Goal: Obtain resource: Obtain resource

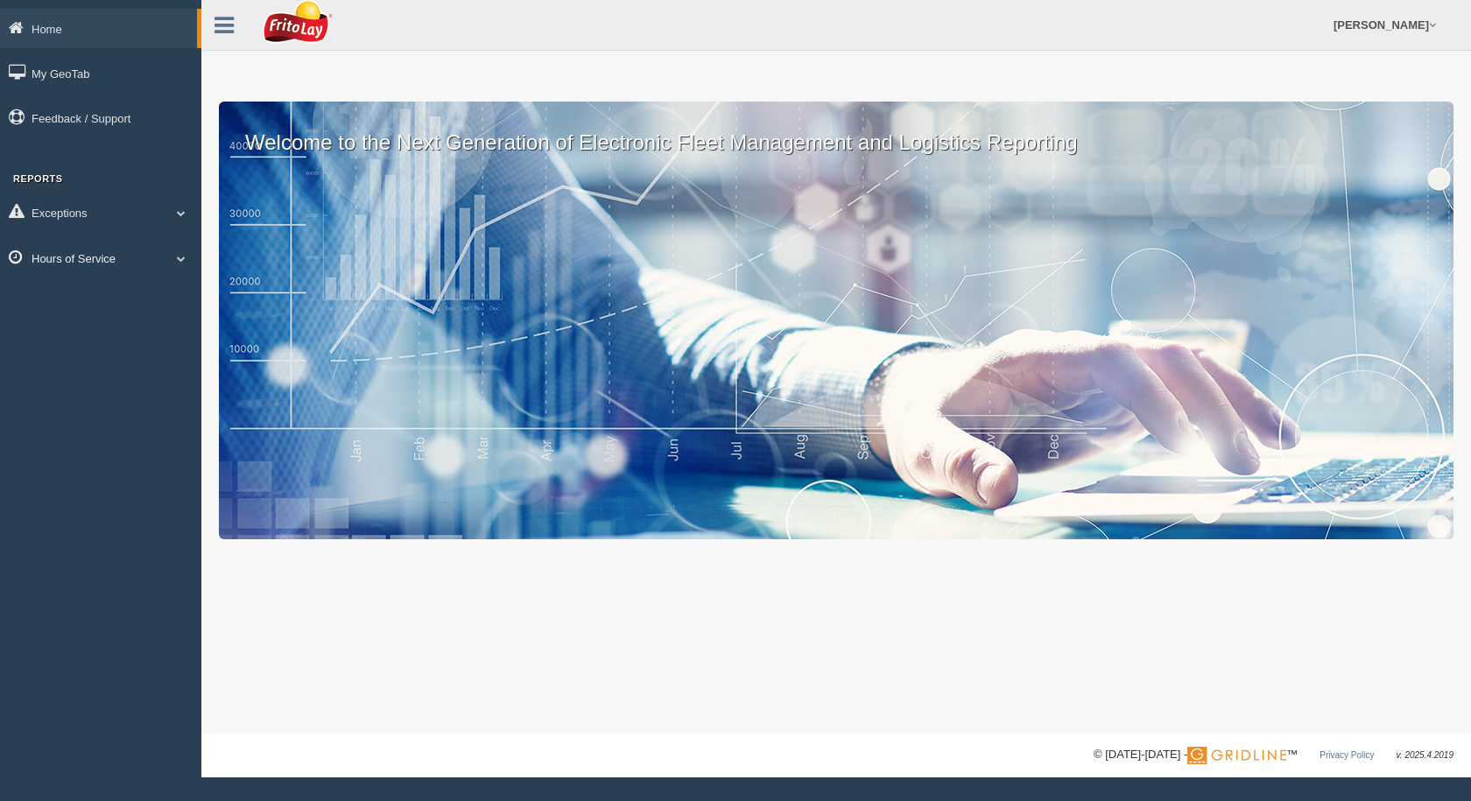
click at [128, 253] on link "Hours of Service" at bounding box center [100, 257] width 201 height 39
click at [85, 326] on link "HOS Violation Audit Reports" at bounding box center [114, 329] width 165 height 32
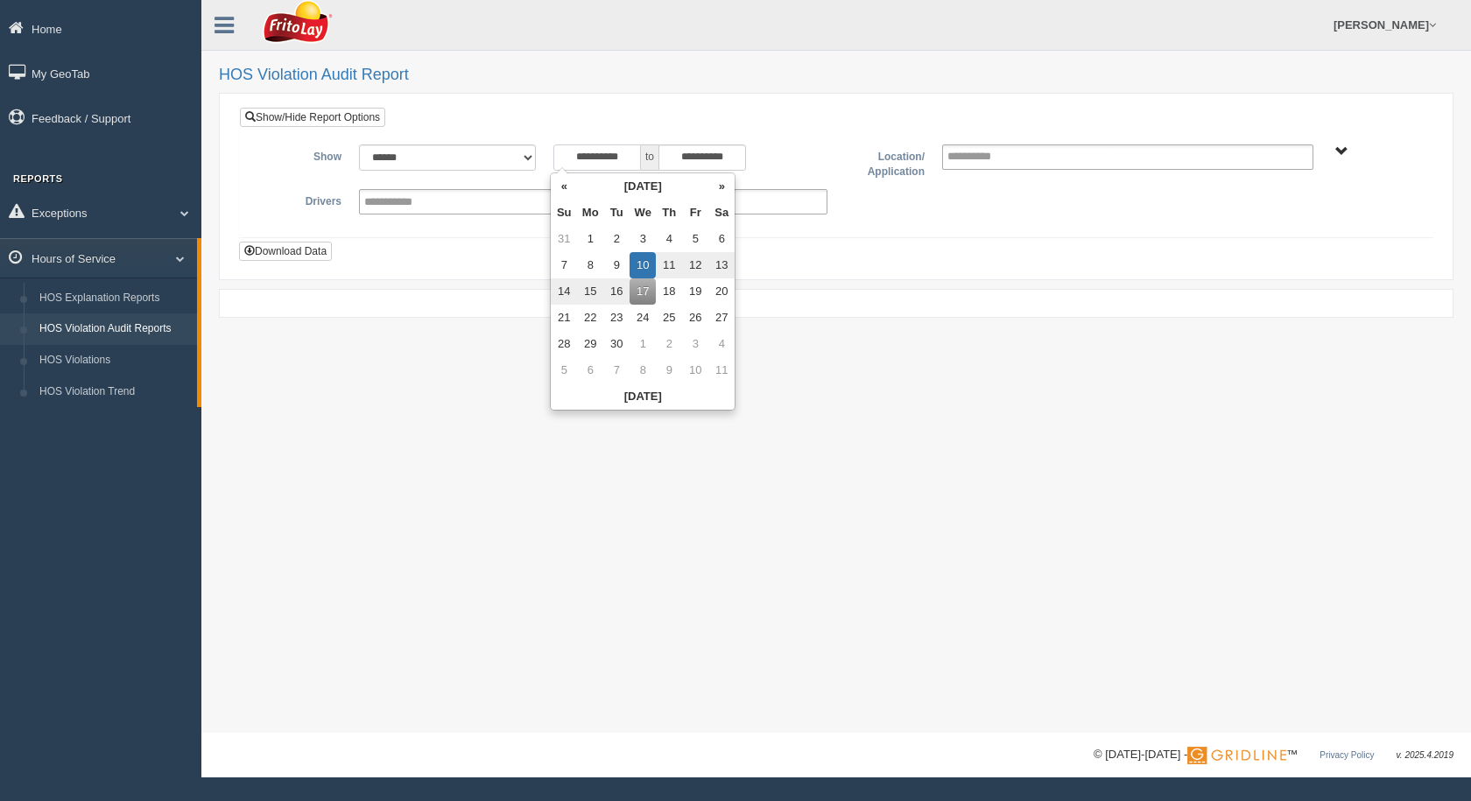
click at [640, 148] on input "**********" at bounding box center [597, 157] width 88 height 26
click at [609, 179] on th "September 2025" at bounding box center [642, 186] width 131 height 26
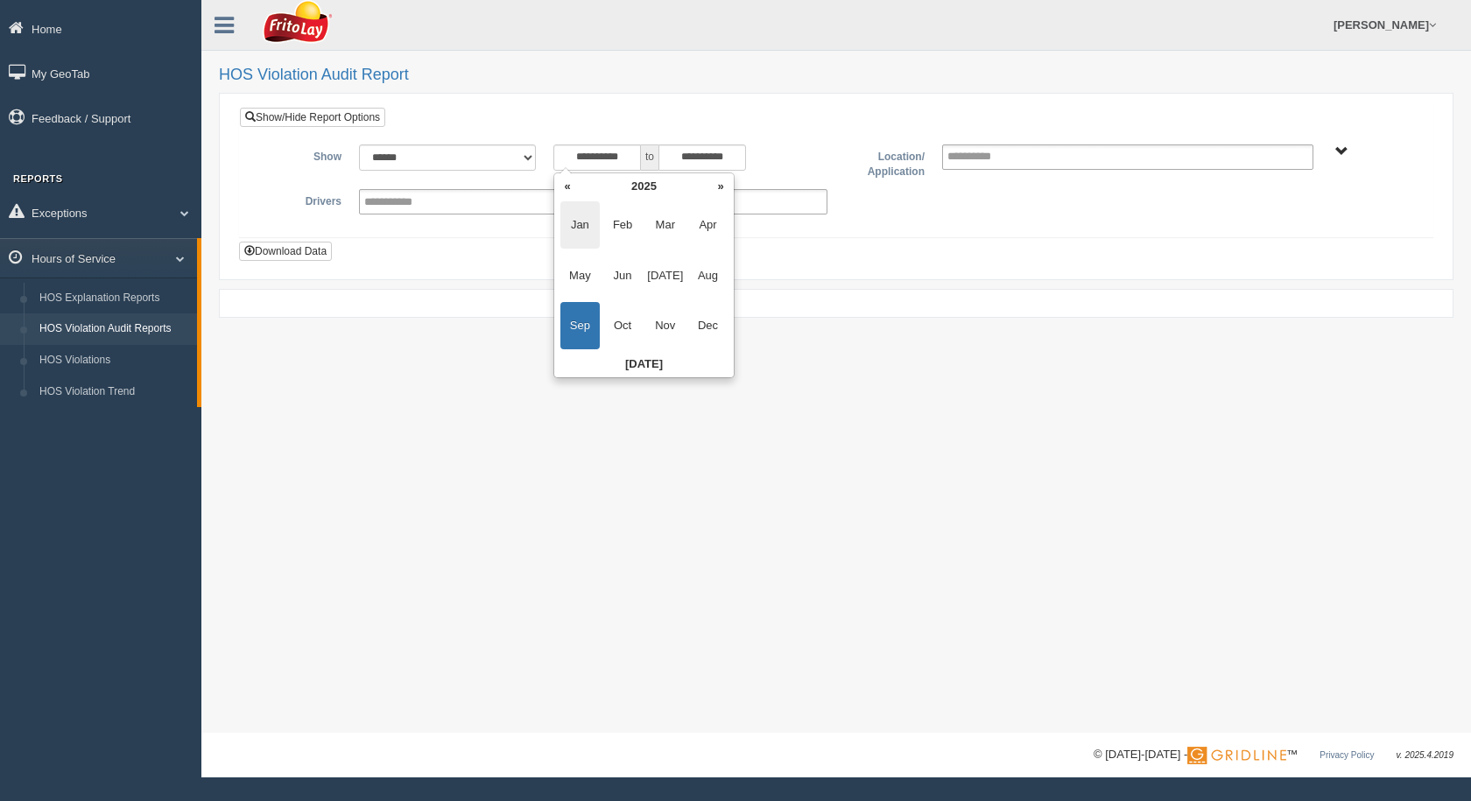
click at [581, 228] on span "Jan" at bounding box center [579, 224] width 39 height 47
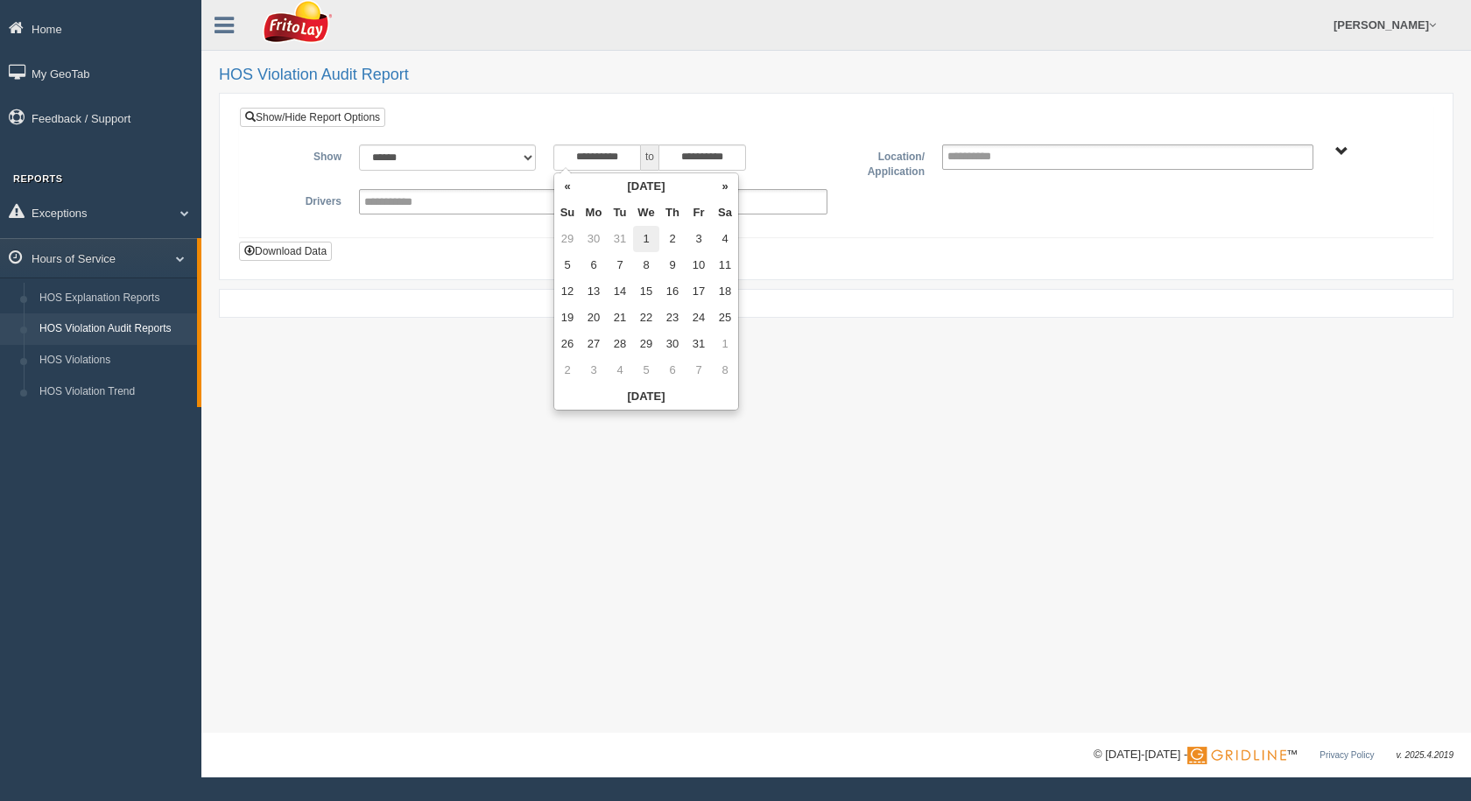
click at [647, 237] on td "1" at bounding box center [646, 239] width 26 height 26
type input "**********"
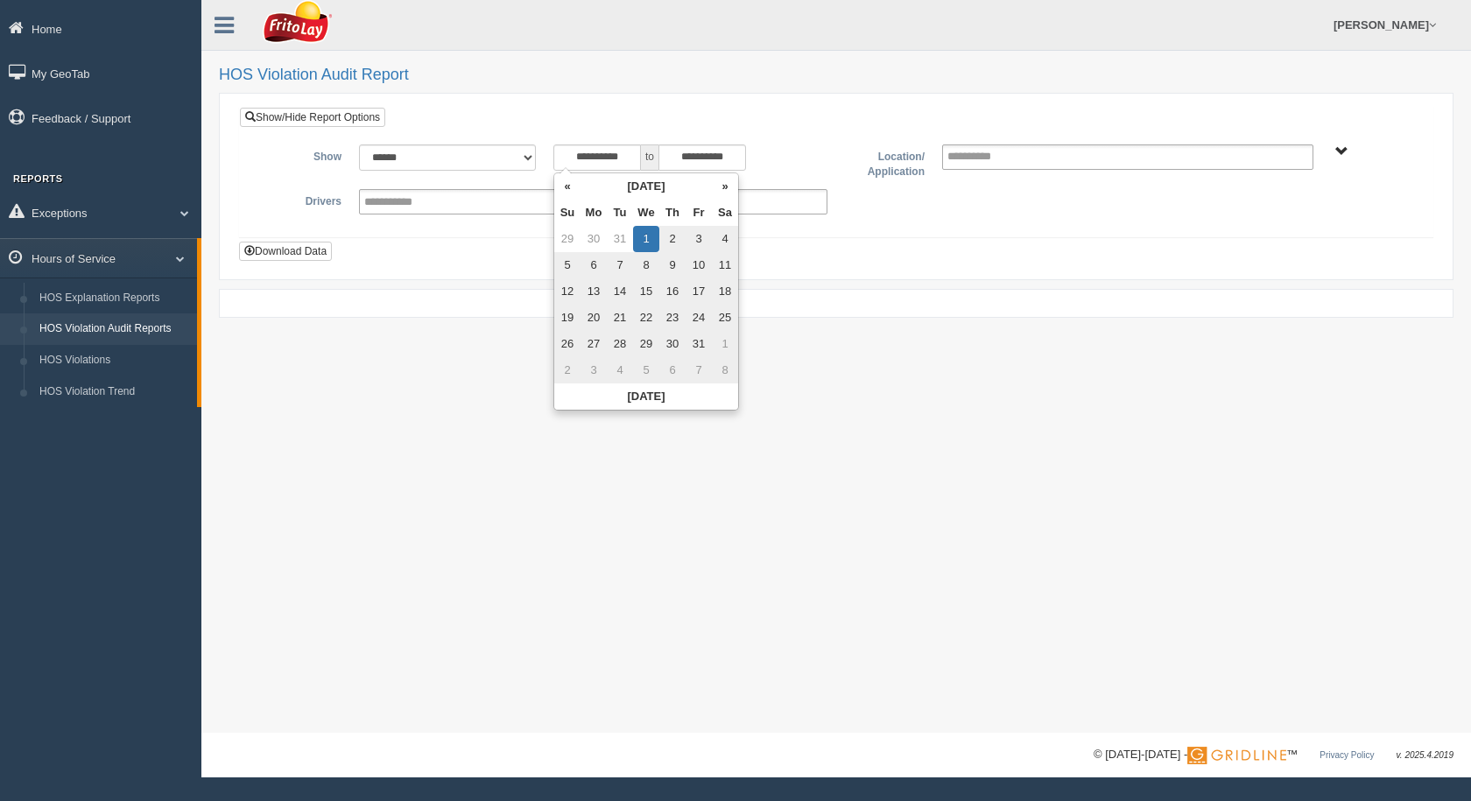
click at [805, 72] on h2 "HOS Violation Audit Report" at bounding box center [836, 76] width 1234 height 18
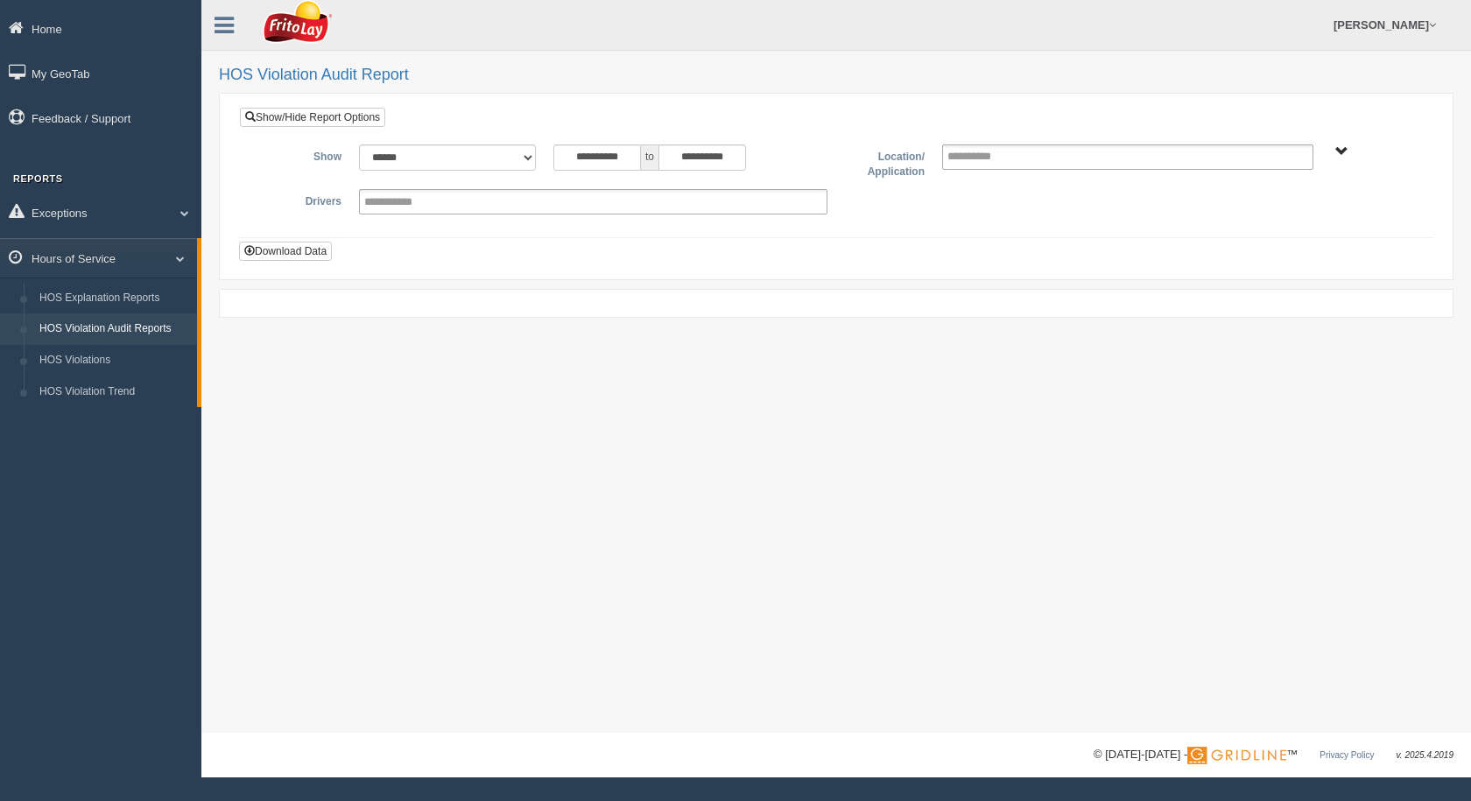
click at [1329, 157] on div "SOUTHCENTRAL REGION" at bounding box center [1370, 150] width 97 height 13
click at [1340, 152] on span "SOUTHCENTRAL REGION" at bounding box center [1341, 151] width 13 height 13
click at [1263, 214] on button "SOUTHCENTRAL REGION" at bounding box center [1315, 214] width 151 height 19
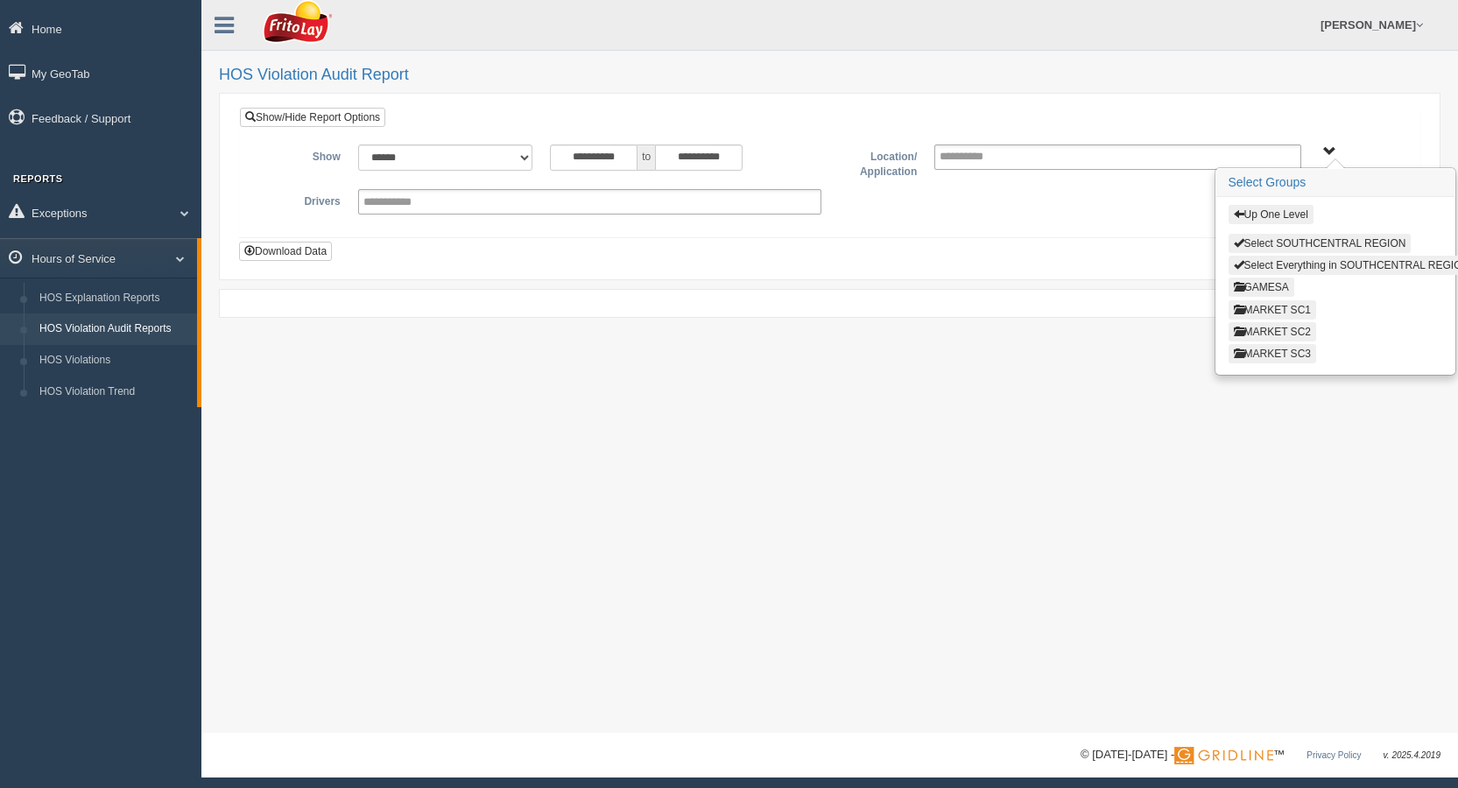
click at [1269, 354] on button "MARKET SC3" at bounding box center [1272, 353] width 88 height 19
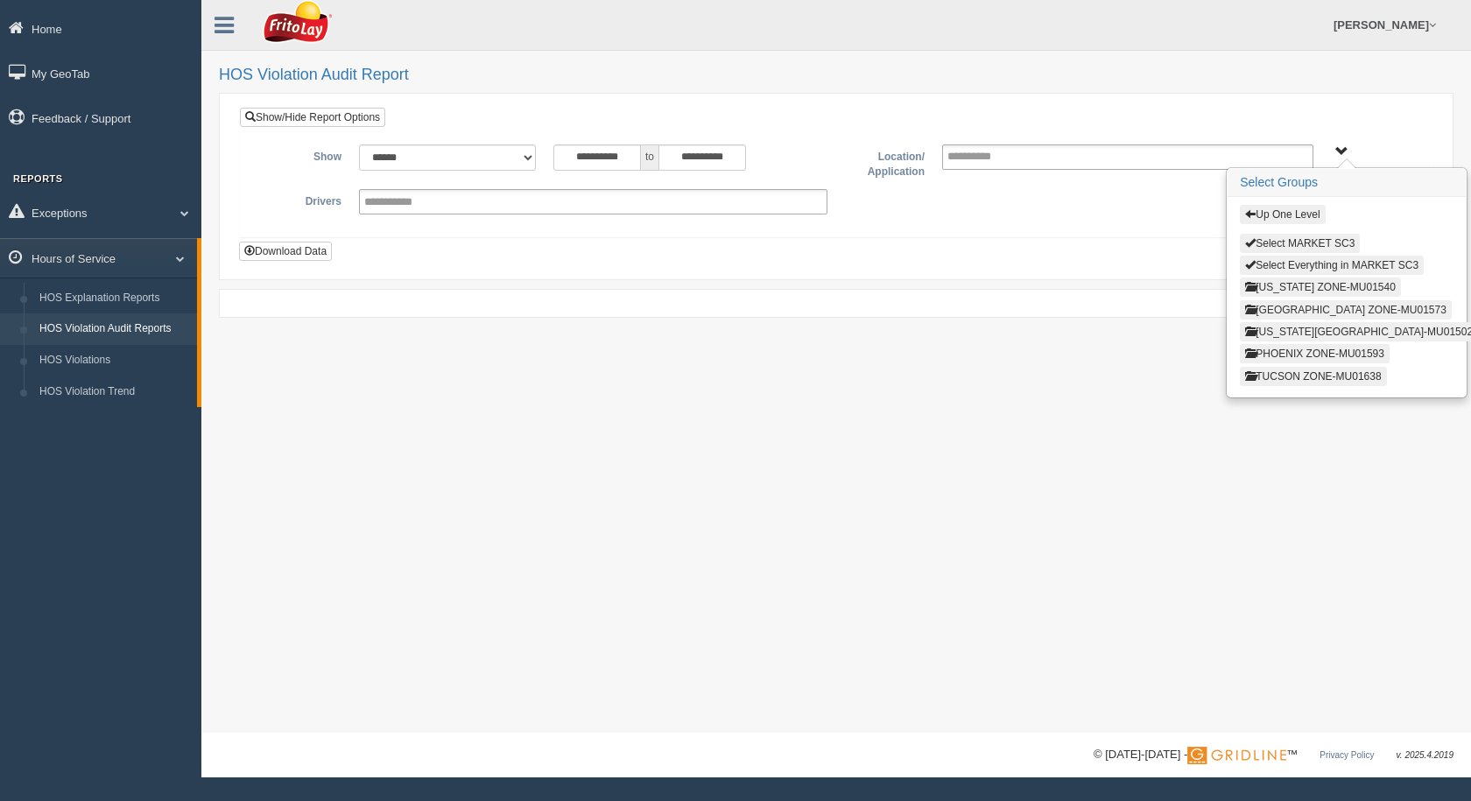
click at [1277, 310] on button "LAS VEGAS ZONE-MU01573" at bounding box center [1346, 309] width 212 height 19
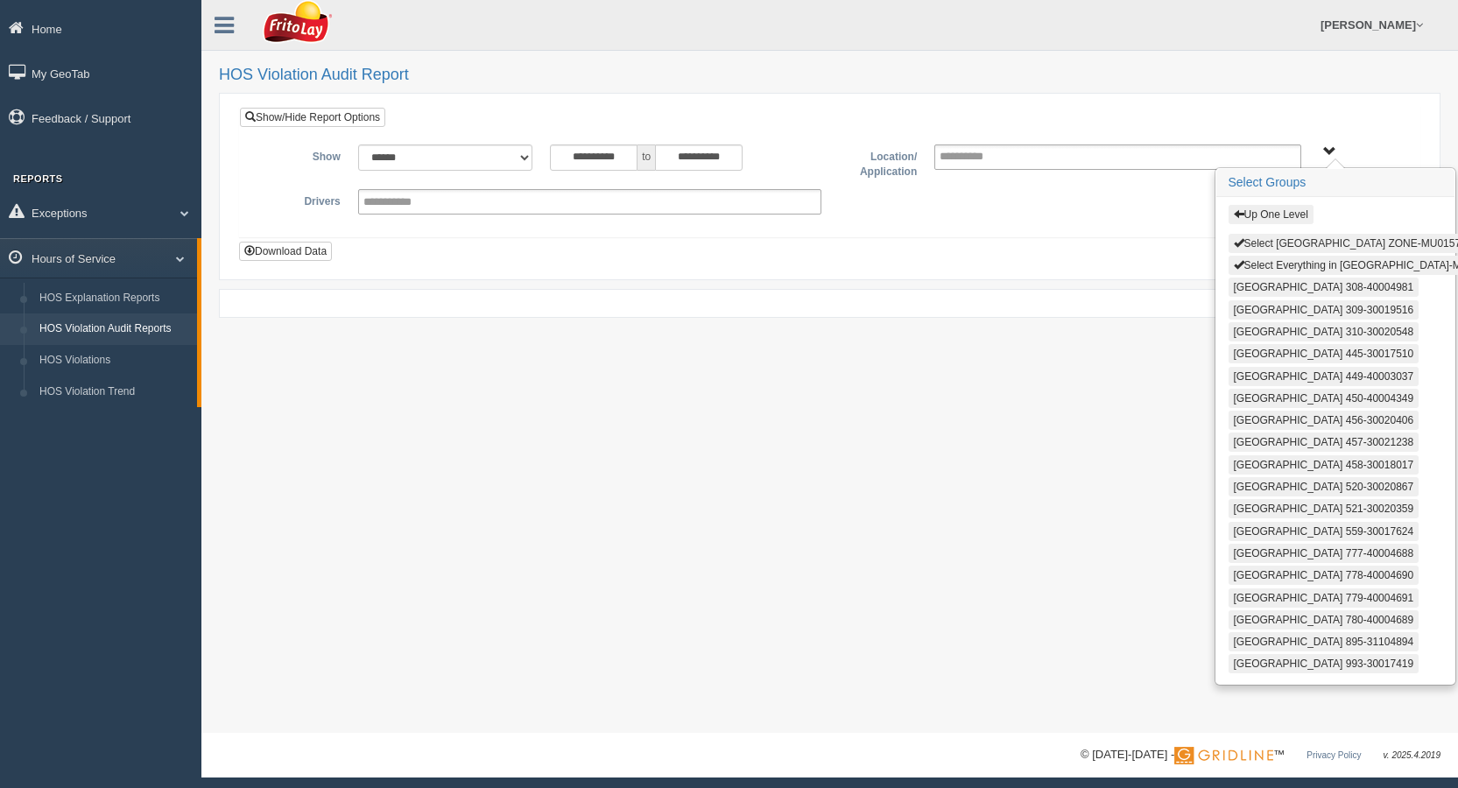
click at [1275, 241] on button "Select LAS VEGAS ZONE-MU01573" at bounding box center [1349, 243] width 243 height 19
click at [1276, 265] on button "Select Everything in LAS VEGAS ZONE-MU01573" at bounding box center [1365, 265] width 275 height 19
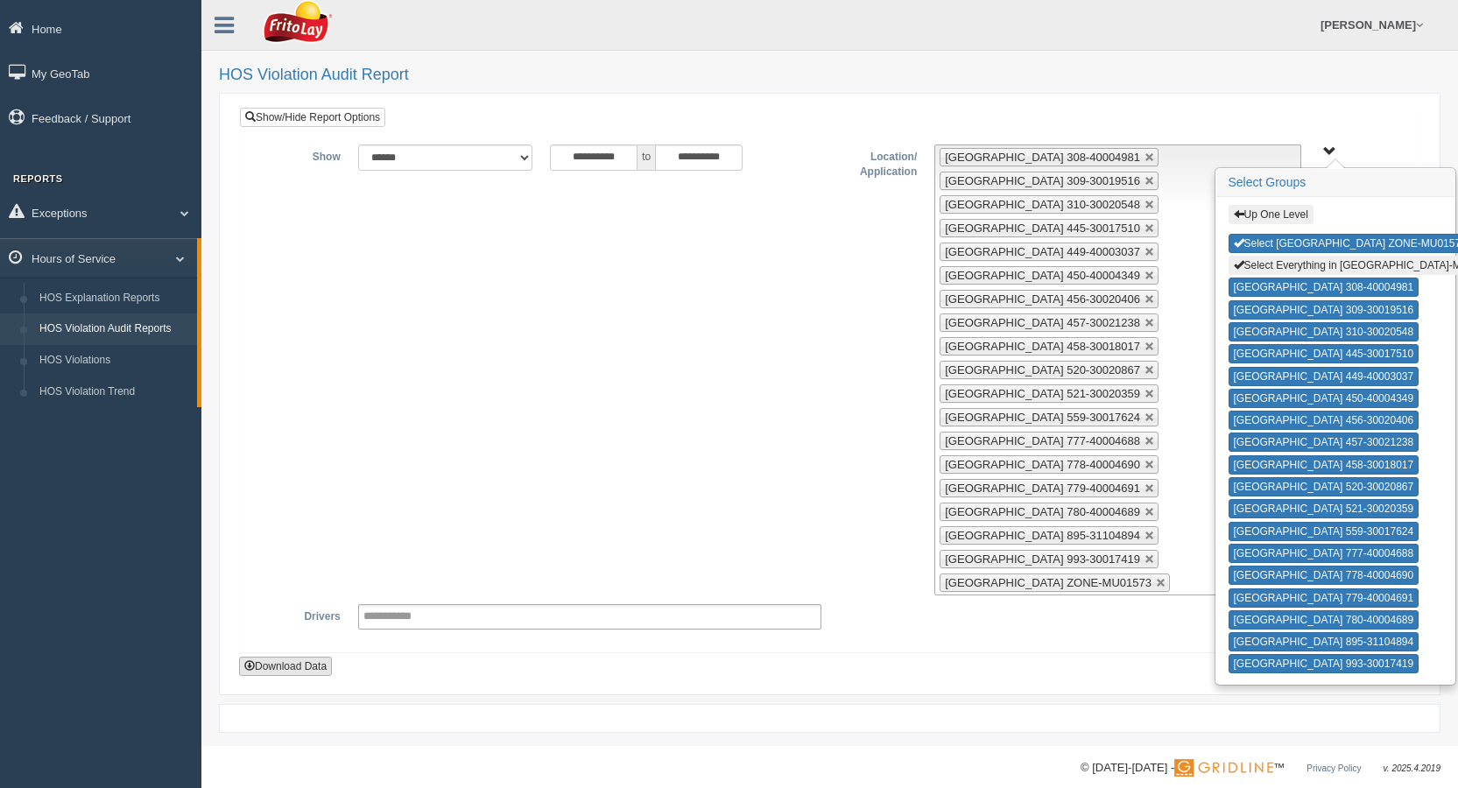
click at [314, 665] on button "Download Data" at bounding box center [285, 666] width 93 height 19
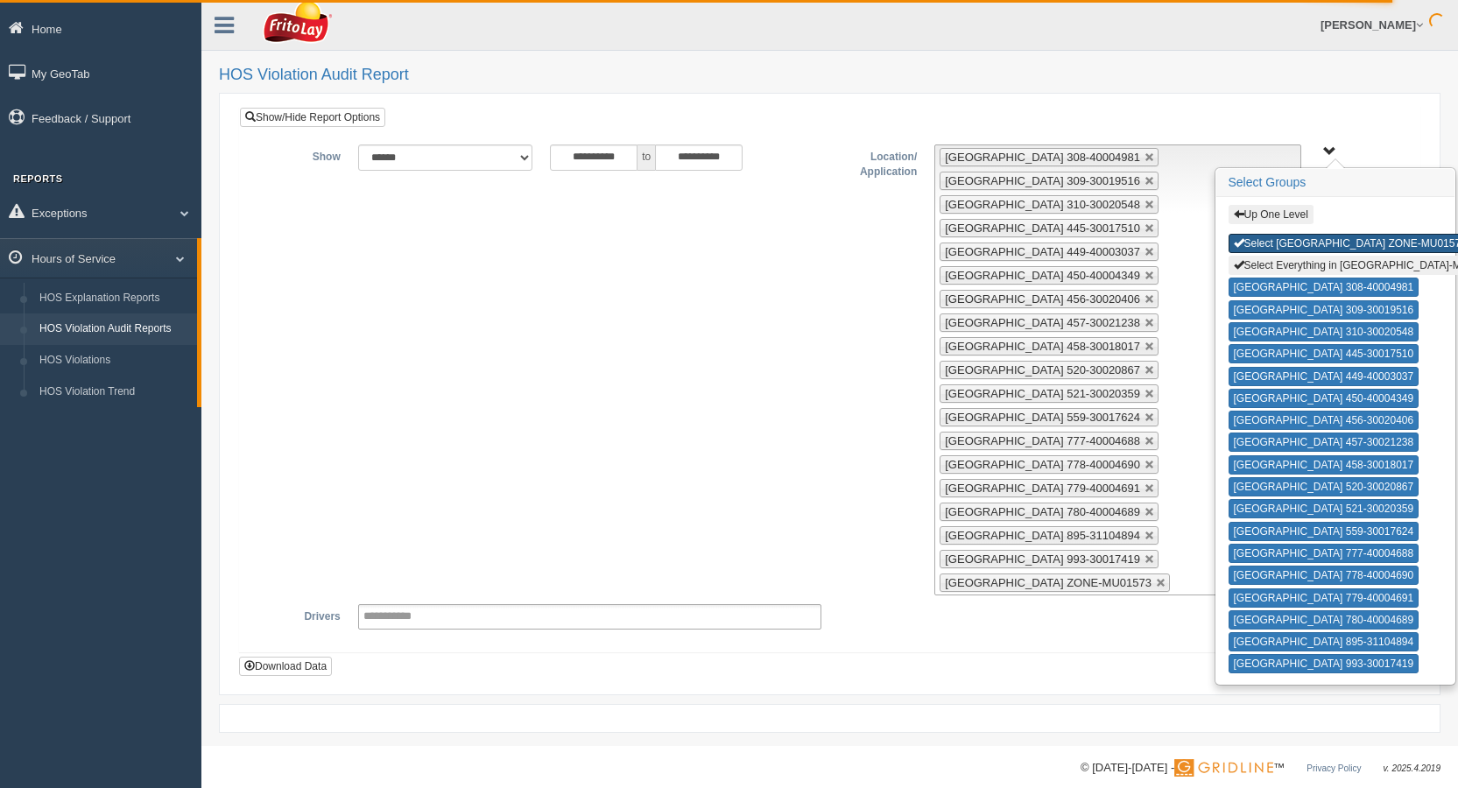
drag, startPoint x: 1346, startPoint y: 243, endPoint x: 1346, endPoint y: 255, distance: 12.3
click at [1346, 243] on button "Select LAS VEGAS ZONE-MU01573" at bounding box center [1349, 243] width 243 height 19
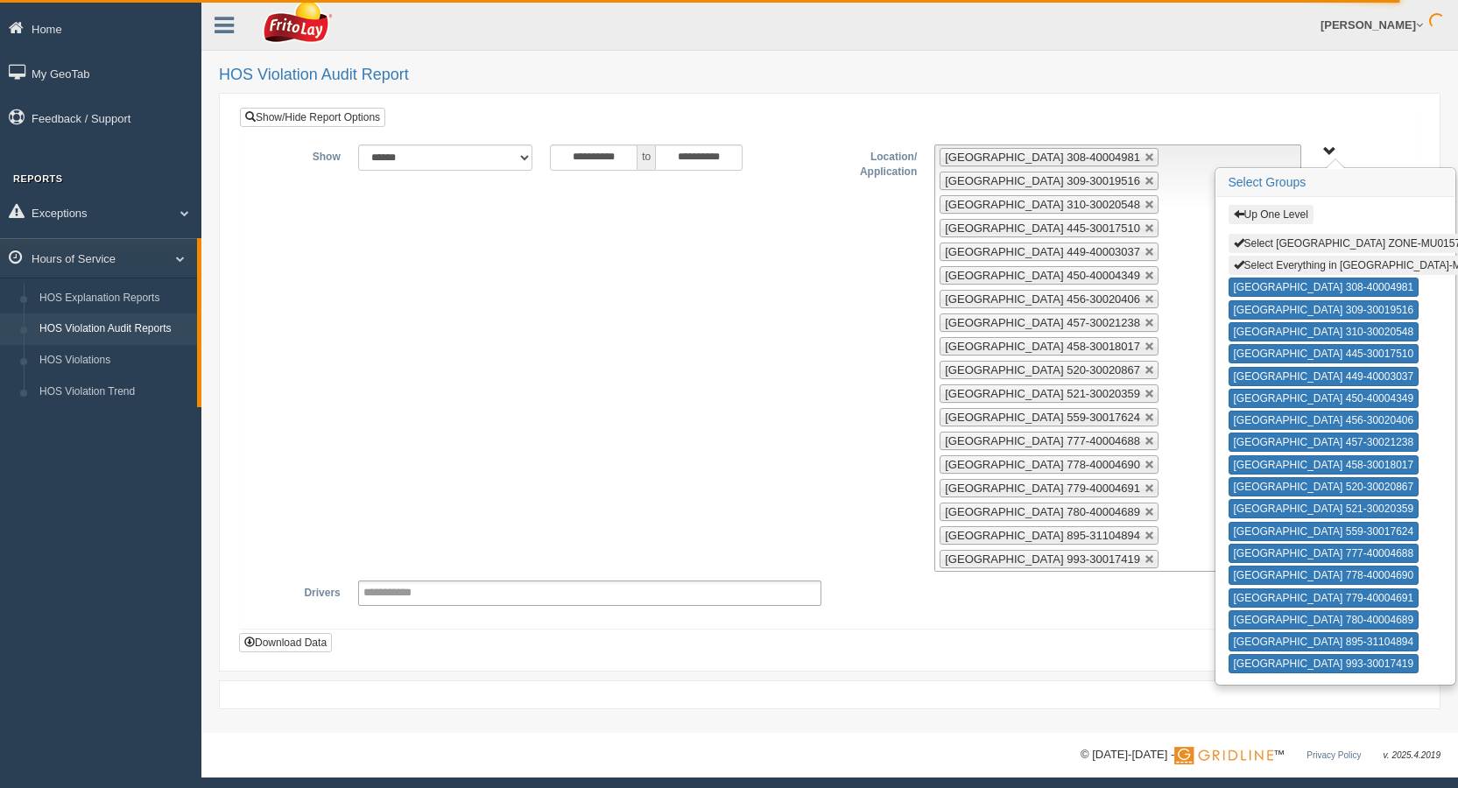
click at [1346, 267] on button "Select Everything in LAS VEGAS ZONE-MU01573" at bounding box center [1365, 265] width 275 height 19
type input "**********"
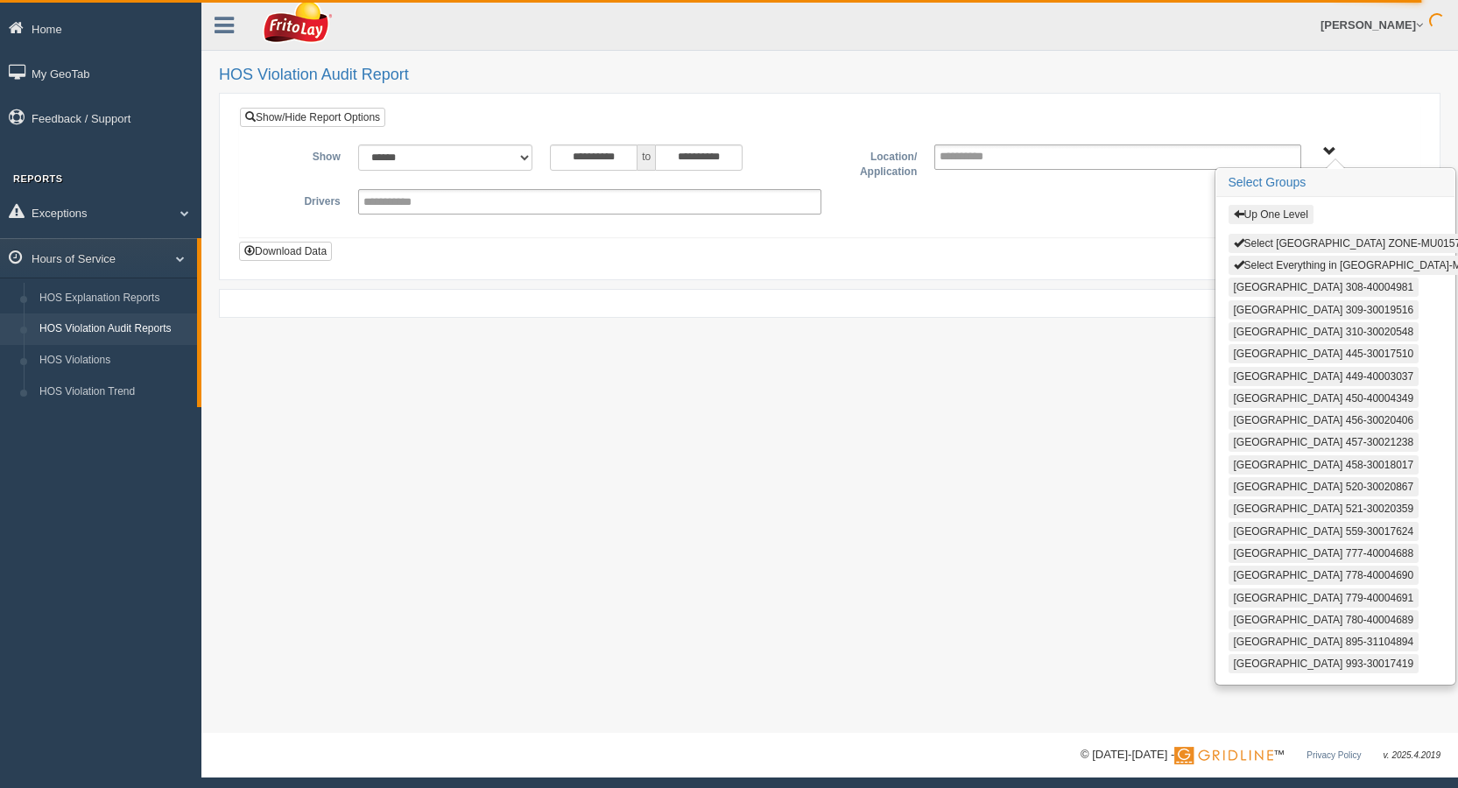
click at [1296, 214] on button "Up One Level" at bounding box center [1270, 214] width 85 height 19
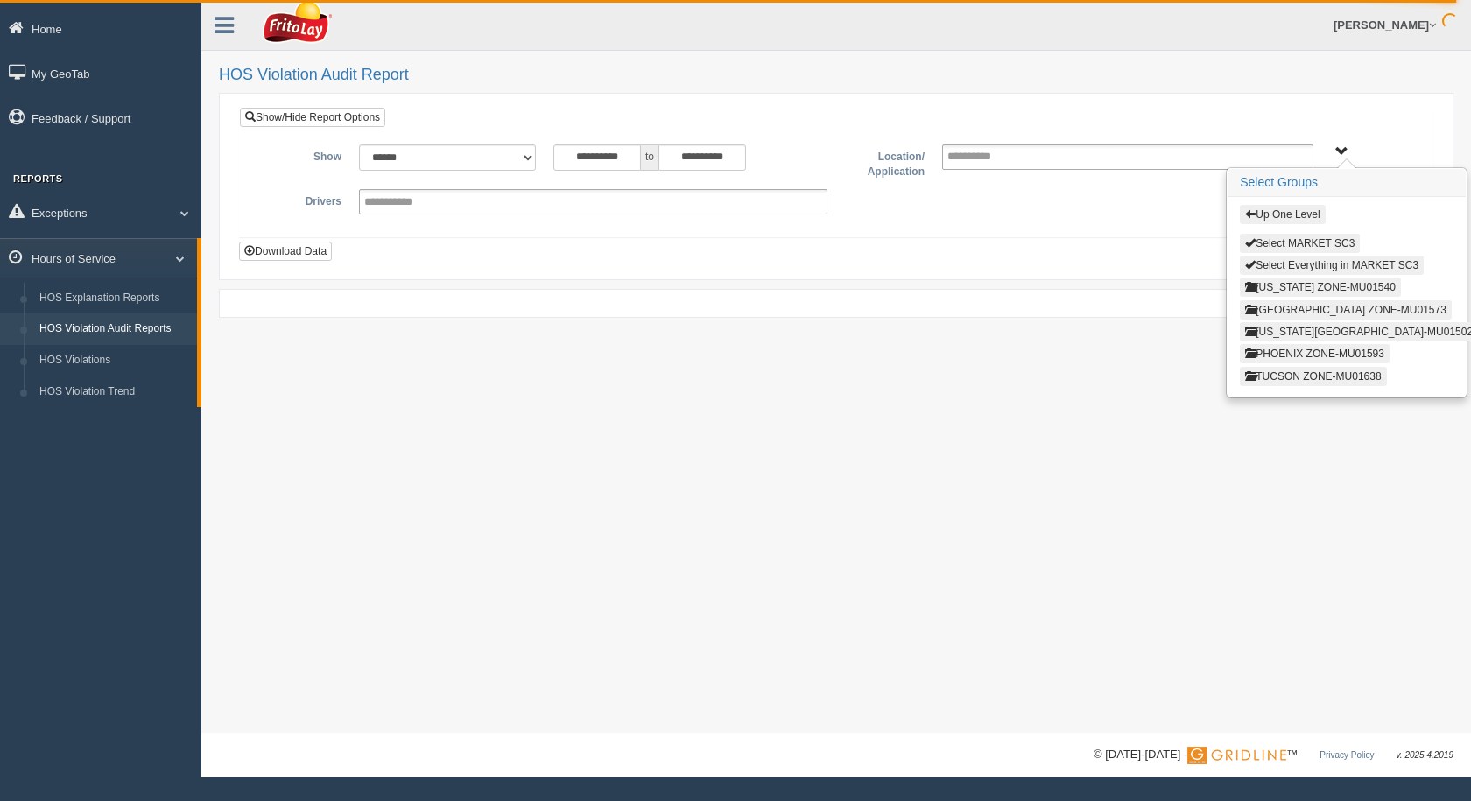
click at [1290, 214] on button "Up One Level" at bounding box center [1282, 214] width 85 height 19
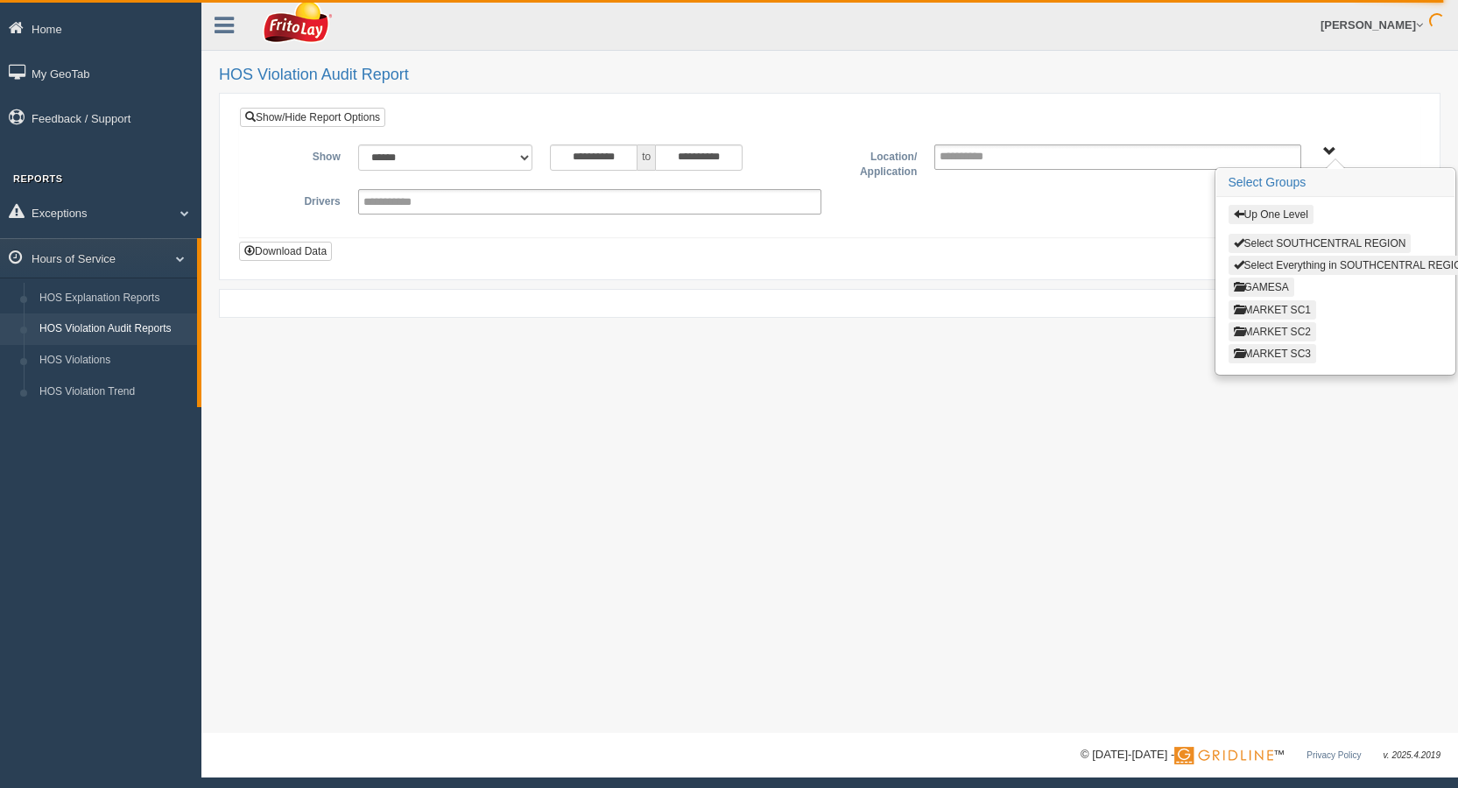
click at [1298, 336] on button "MARKET SC2" at bounding box center [1272, 331] width 88 height 19
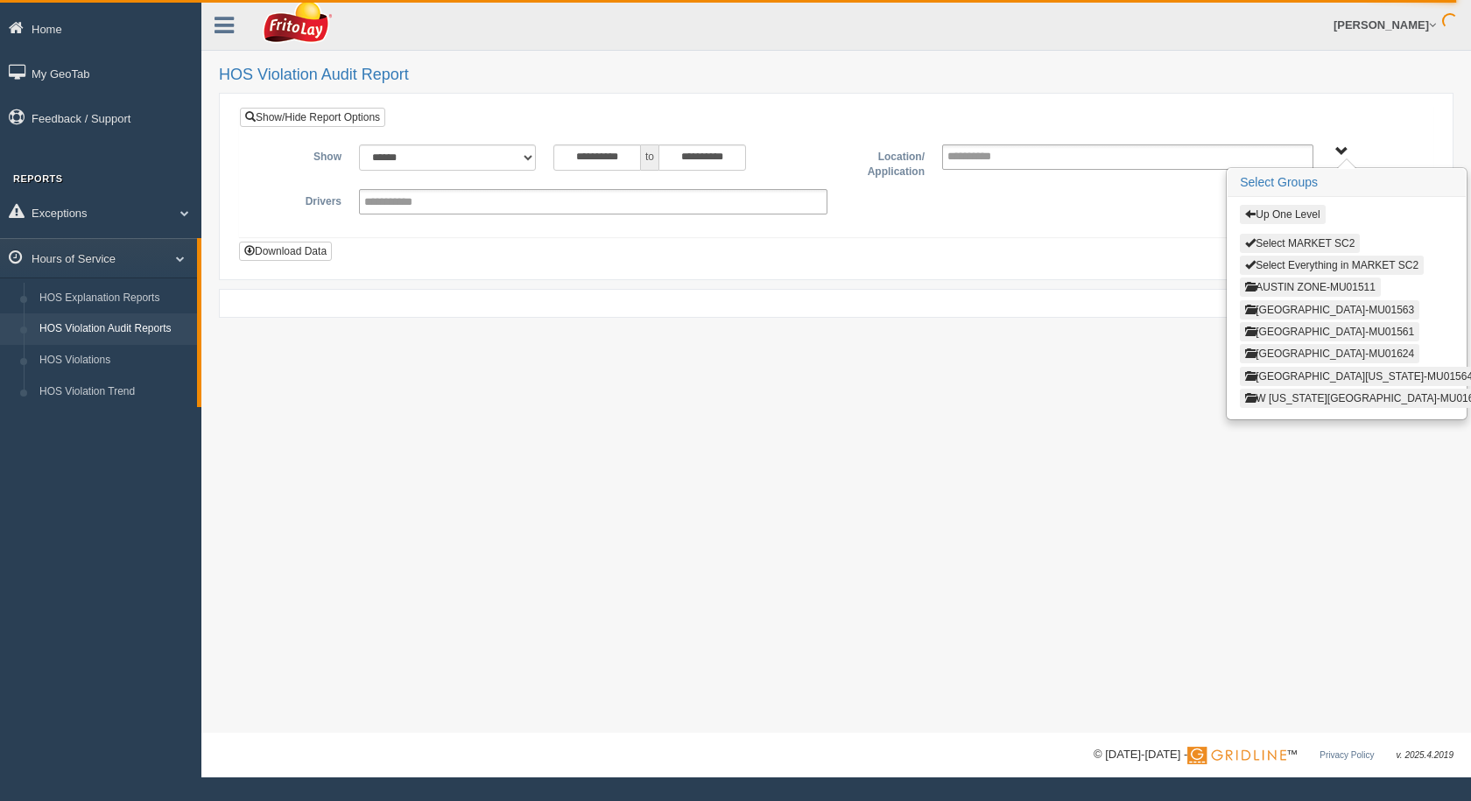
click at [1300, 358] on button "SAN ANTONIO ZONE-MU01624" at bounding box center [1329, 353] width 179 height 19
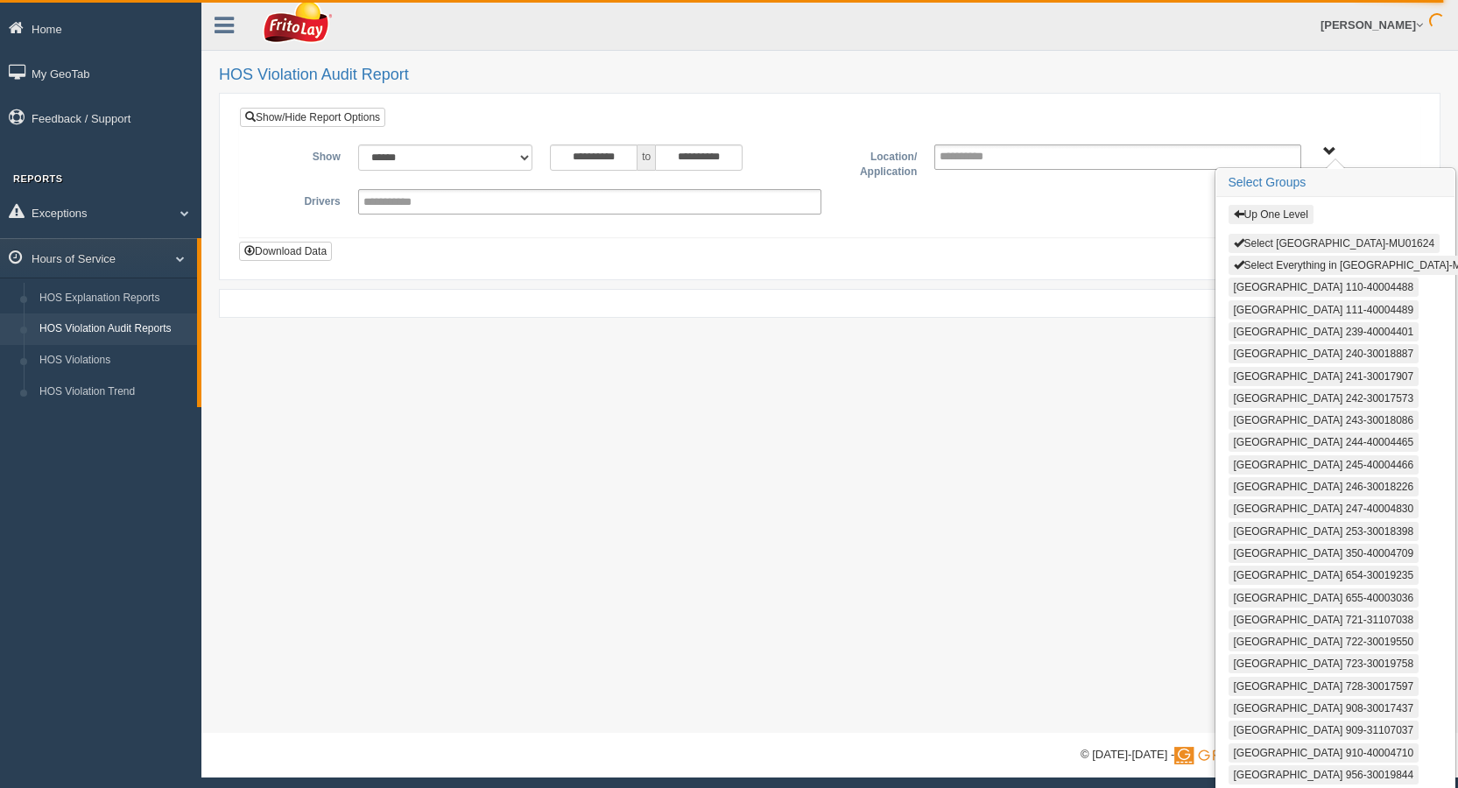
click at [1279, 243] on button "Select SAN ANTONIO ZONE-MU01624" at bounding box center [1334, 243] width 212 height 19
click at [1280, 261] on button "Select Everything in SAN ANTONIO ZONE-MU01624" at bounding box center [1365, 265] width 275 height 19
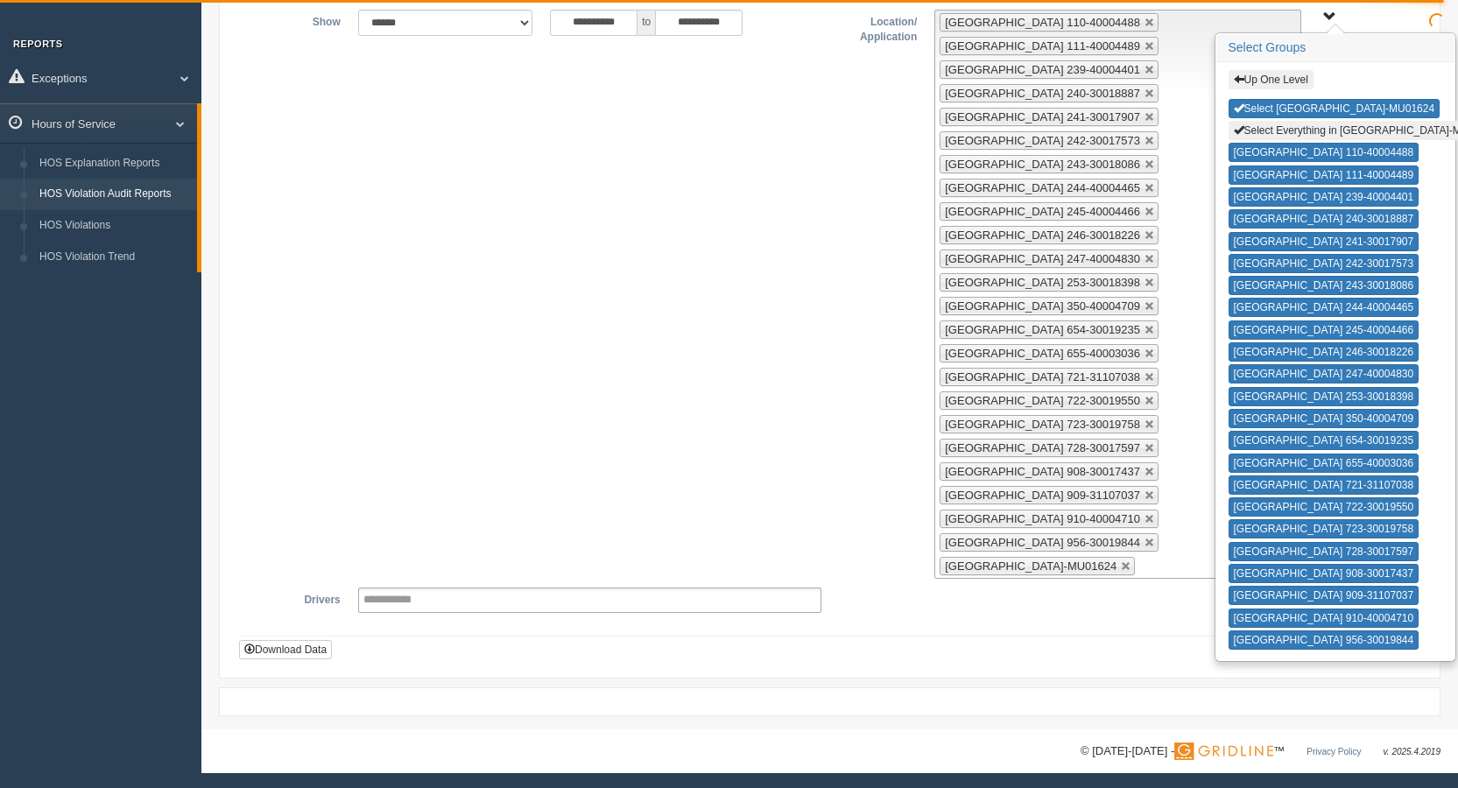
scroll to position [137, 0]
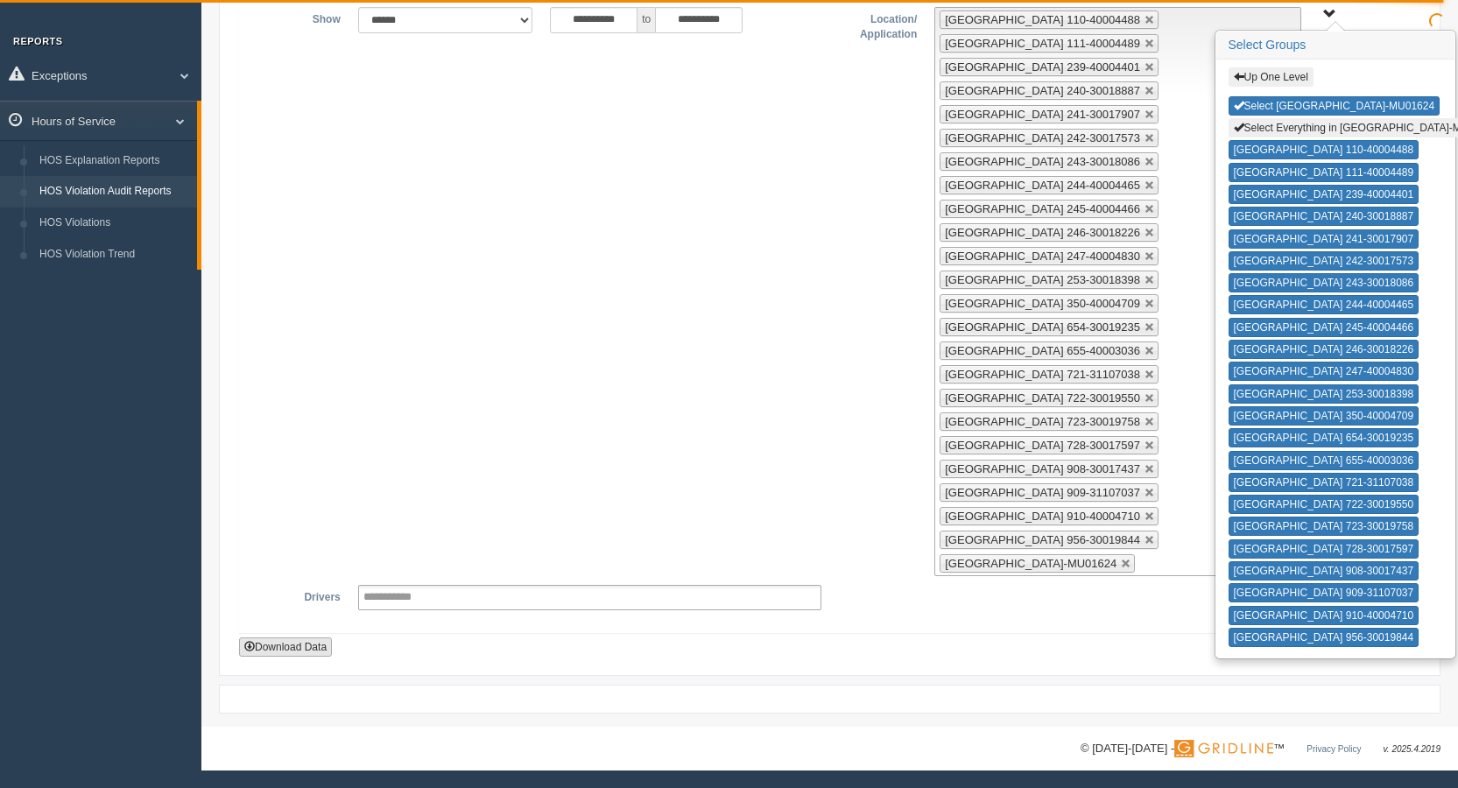
click at [312, 637] on button "Download Data" at bounding box center [285, 646] width 93 height 19
click at [1310, 105] on button "Select SAN ANTONIO ZONE-MU01624" at bounding box center [1334, 105] width 212 height 19
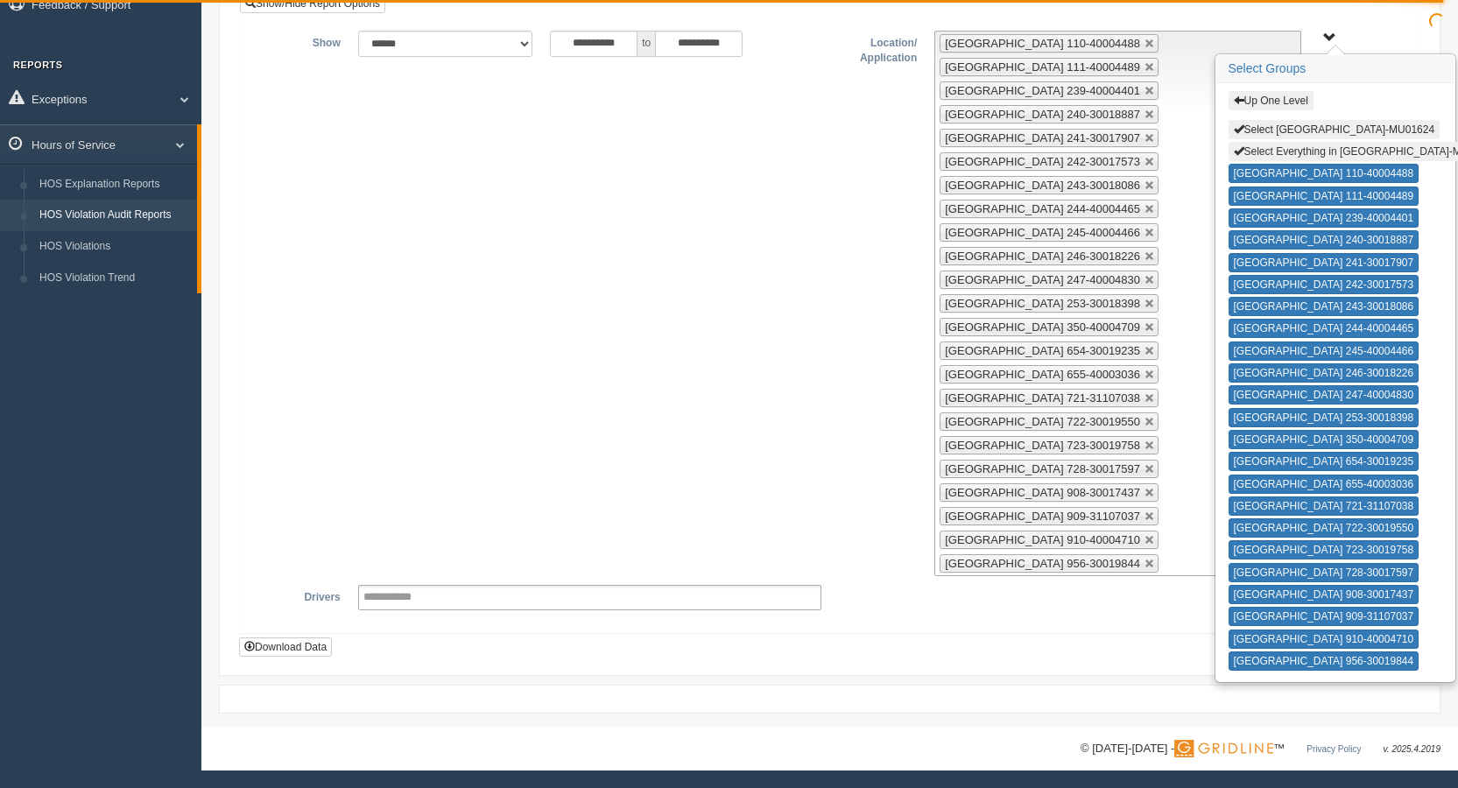
click at [1315, 151] on button "Select Everything in SAN ANTONIO ZONE-MU01624" at bounding box center [1365, 151] width 275 height 19
type input "**********"
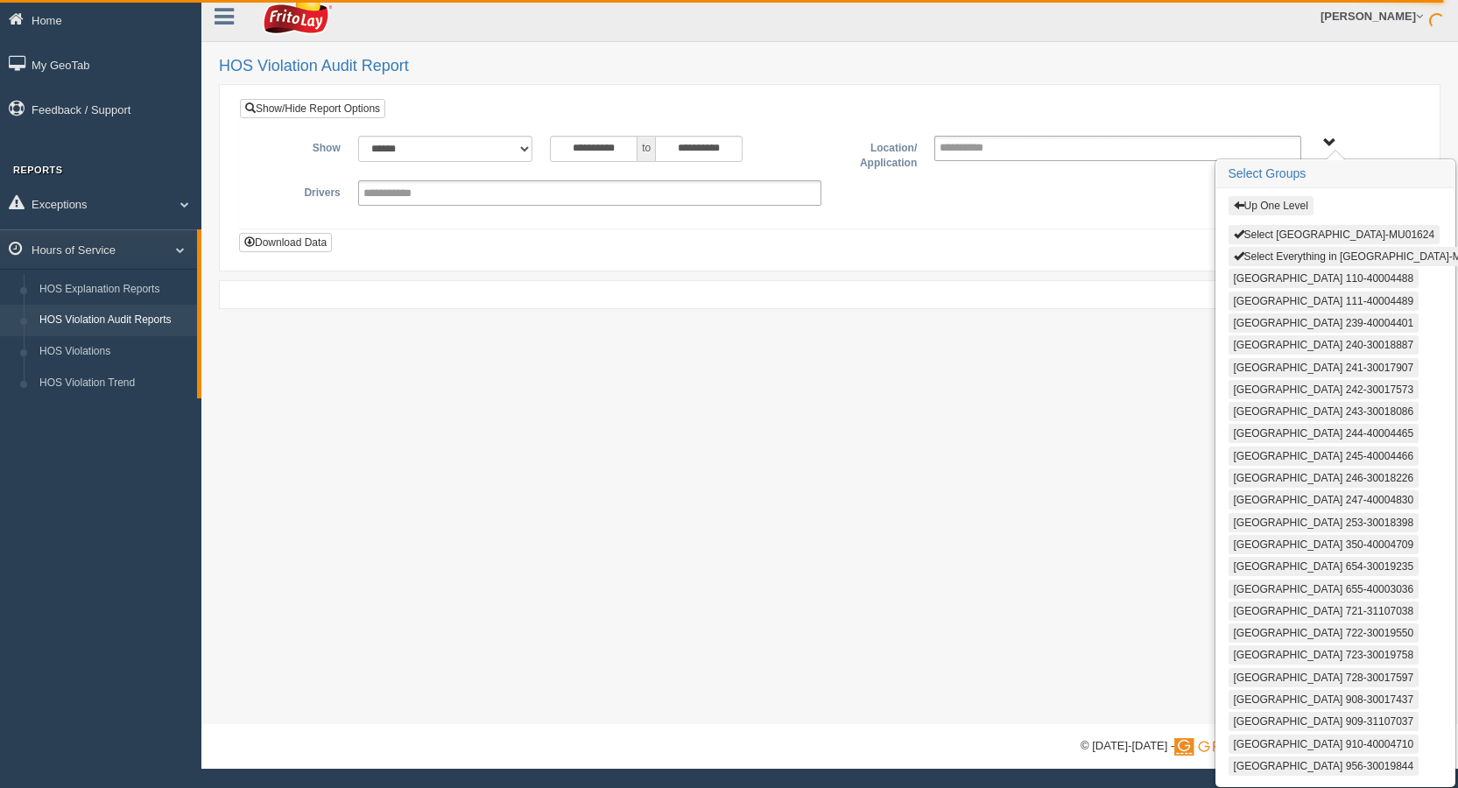
click at [1276, 200] on button "Up One Level" at bounding box center [1270, 205] width 85 height 19
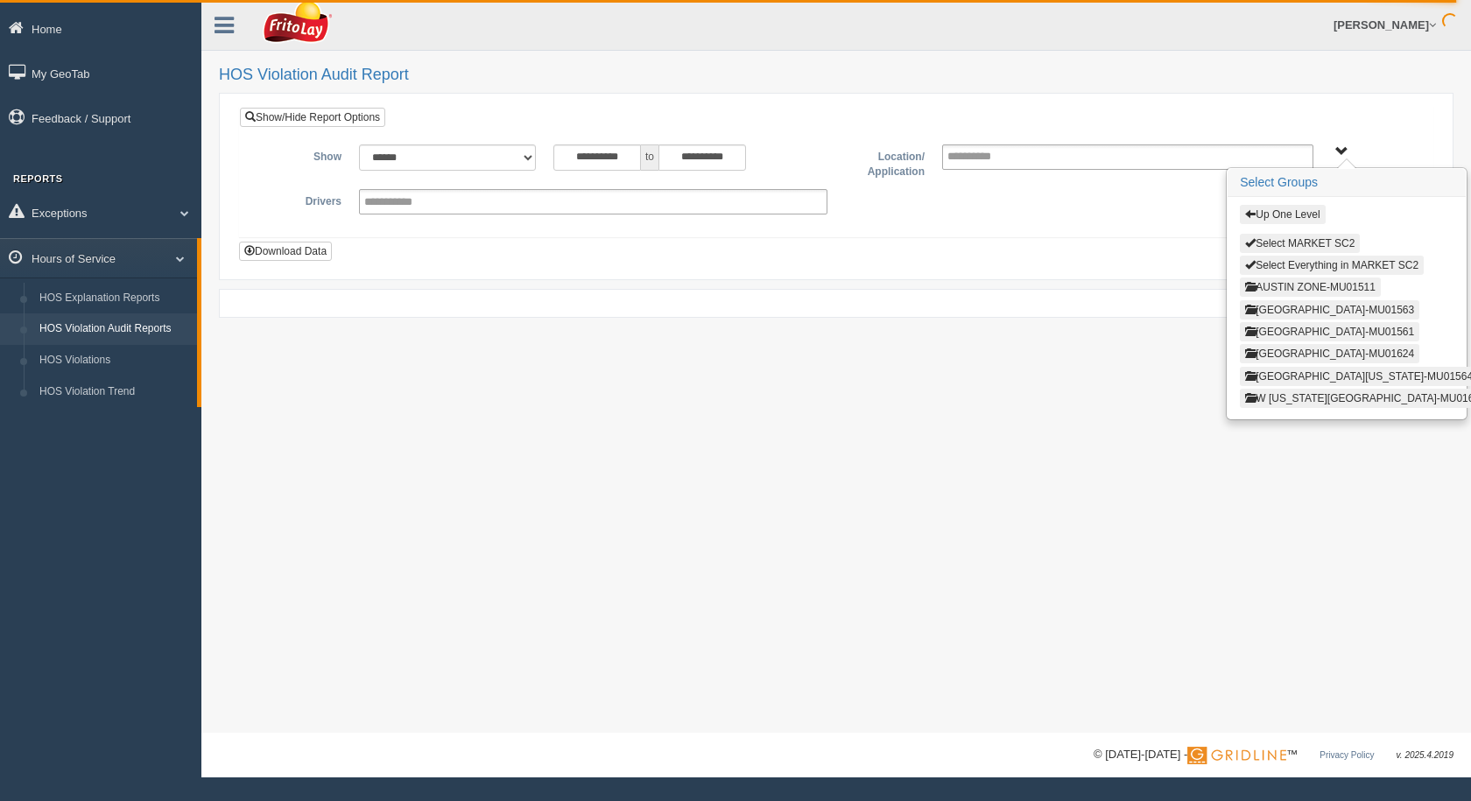
click at [1301, 295] on button "AUSTIN ZONE-MU01511" at bounding box center [1310, 287] width 141 height 19
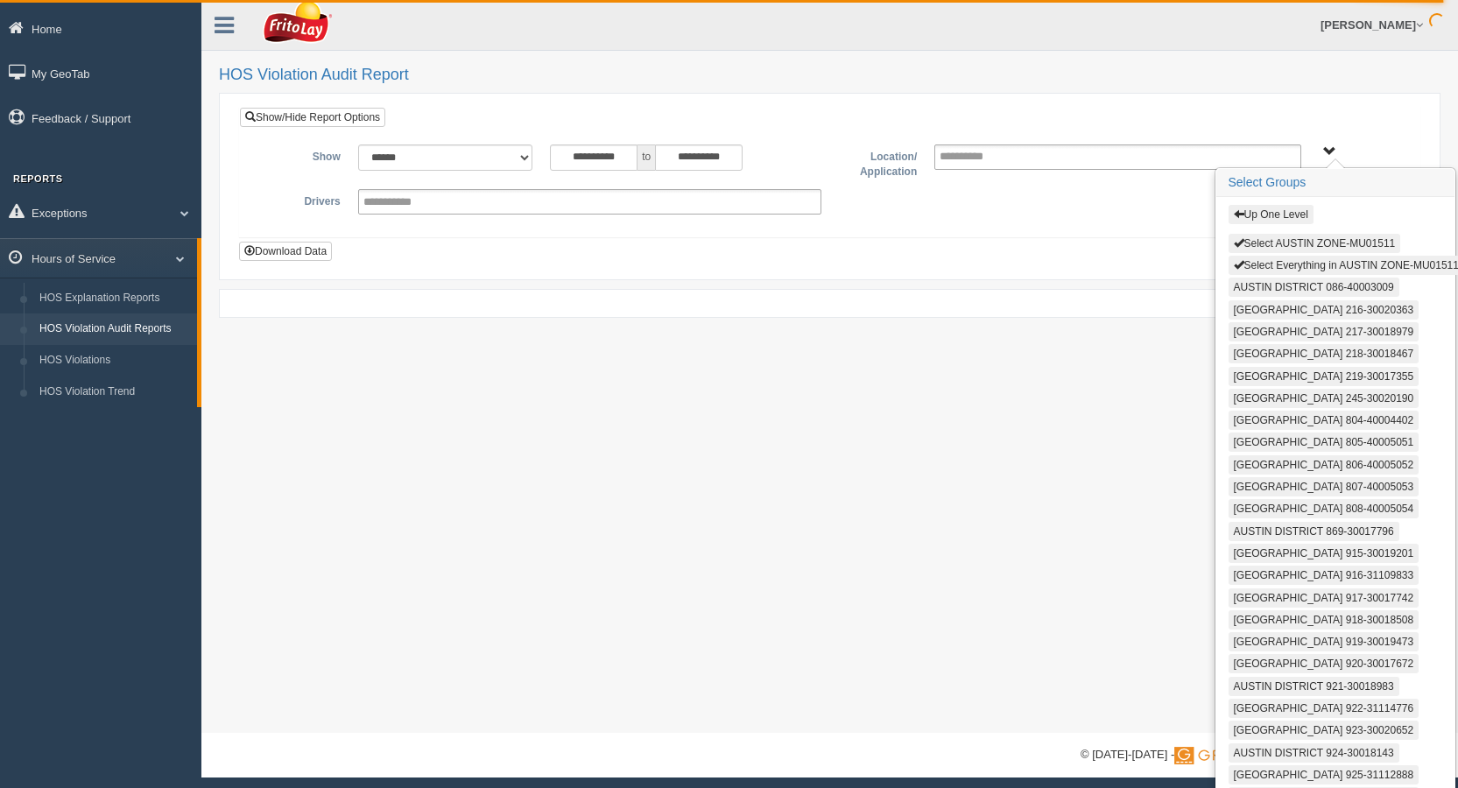
click at [1283, 245] on button "Select AUSTIN ZONE-MU01511" at bounding box center [1314, 243] width 172 height 19
click at [1281, 264] on button "Select Everything in AUSTIN ZONE-MU01511" at bounding box center [1346, 265] width 236 height 19
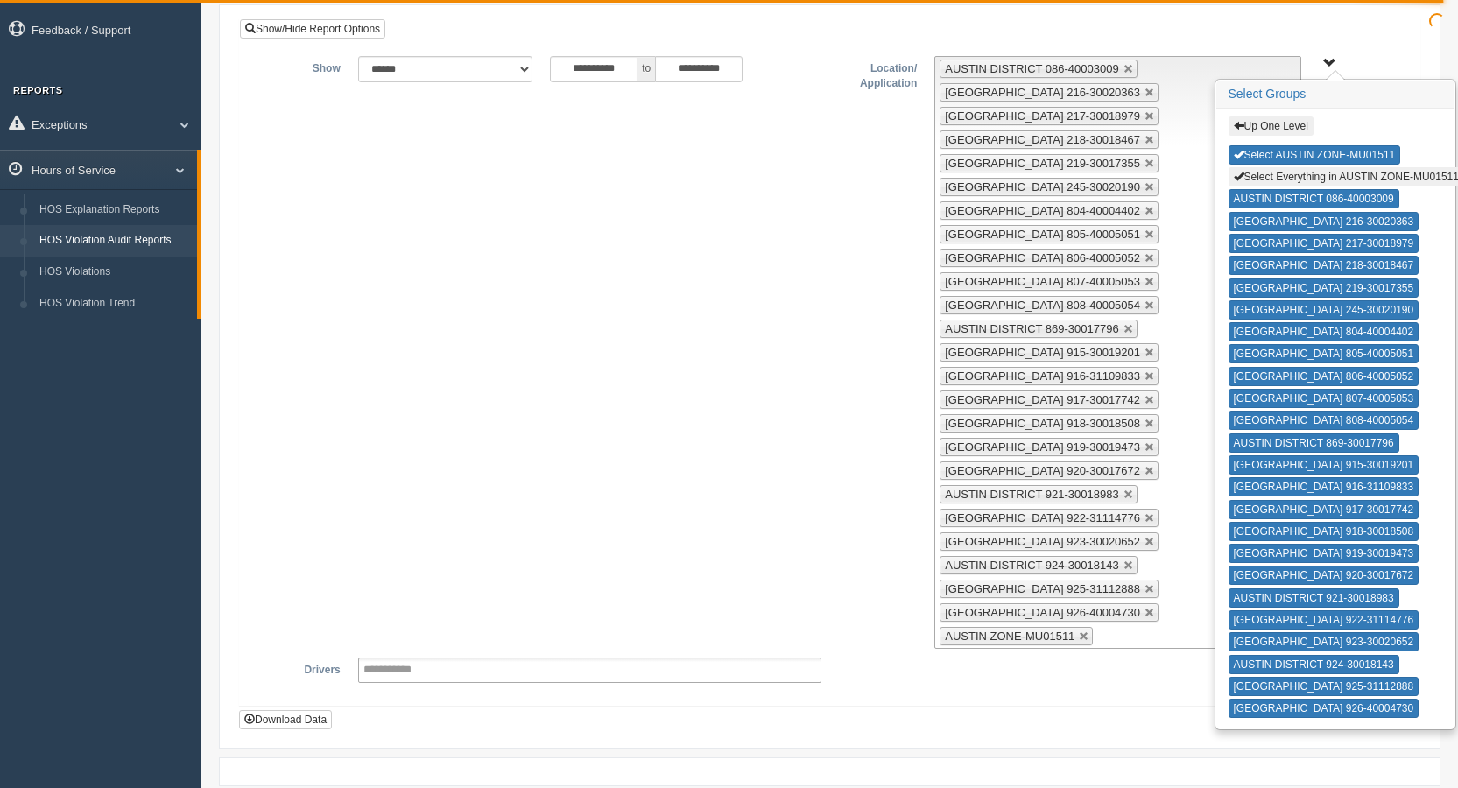
scroll to position [161, 0]
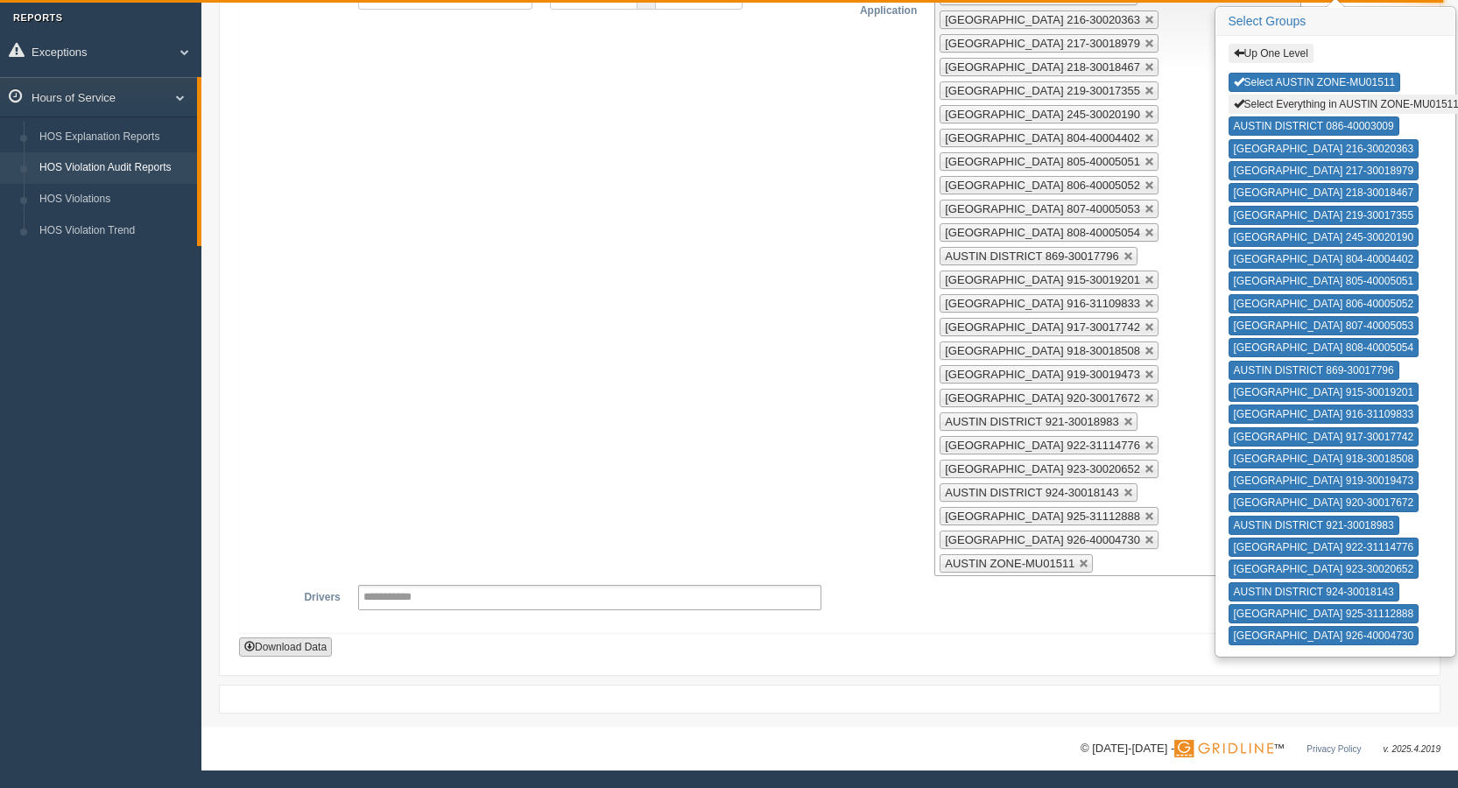
click at [302, 642] on button "Download Data" at bounding box center [285, 646] width 93 height 19
drag, startPoint x: 1338, startPoint y: 74, endPoint x: 1341, endPoint y: 94, distance: 20.4
click at [1338, 74] on button "Select AUSTIN ZONE-MU01511" at bounding box center [1314, 82] width 172 height 19
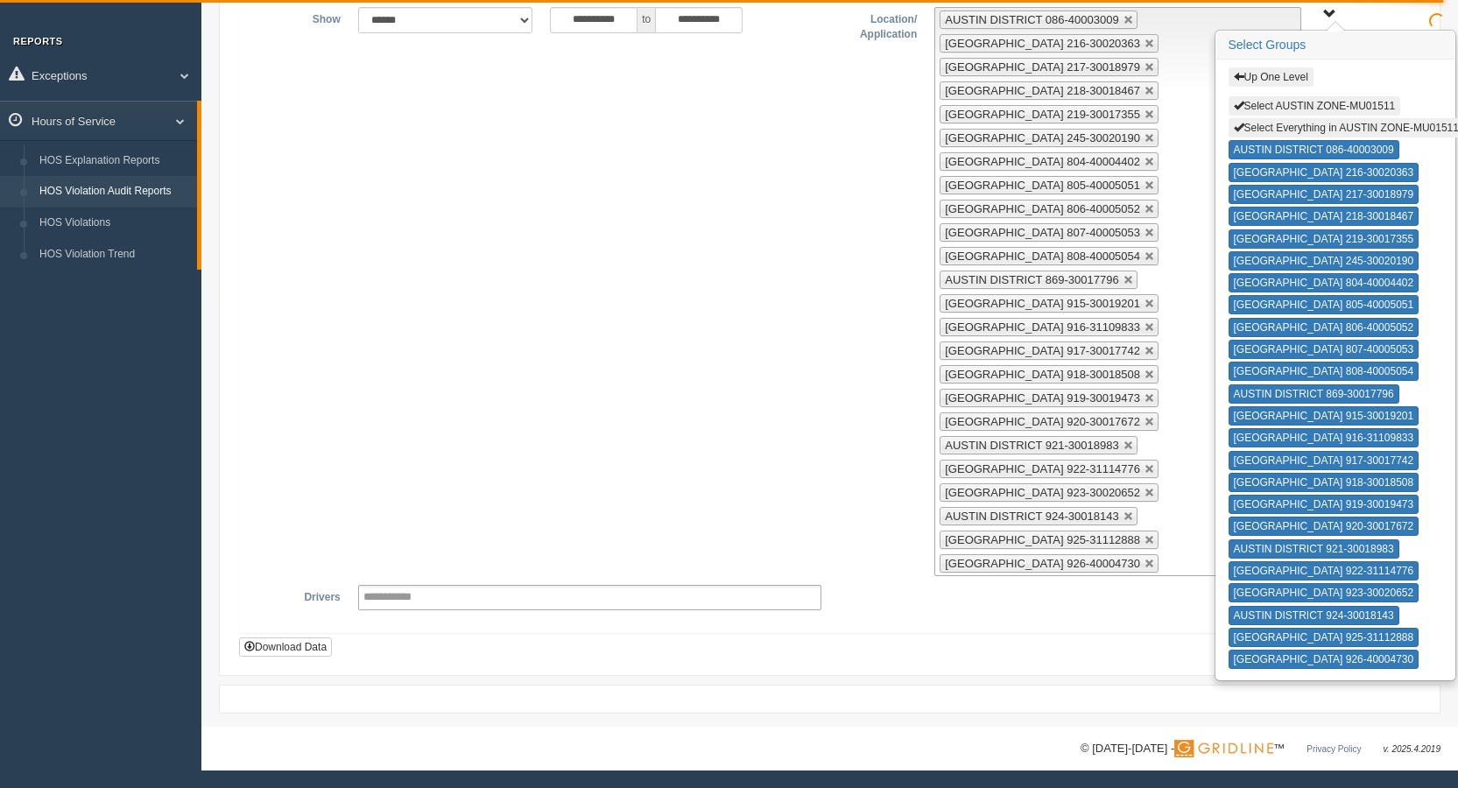
click at [1340, 123] on button "Select Everything in AUSTIN ZONE-MU01511" at bounding box center [1346, 127] width 236 height 19
type input "**********"
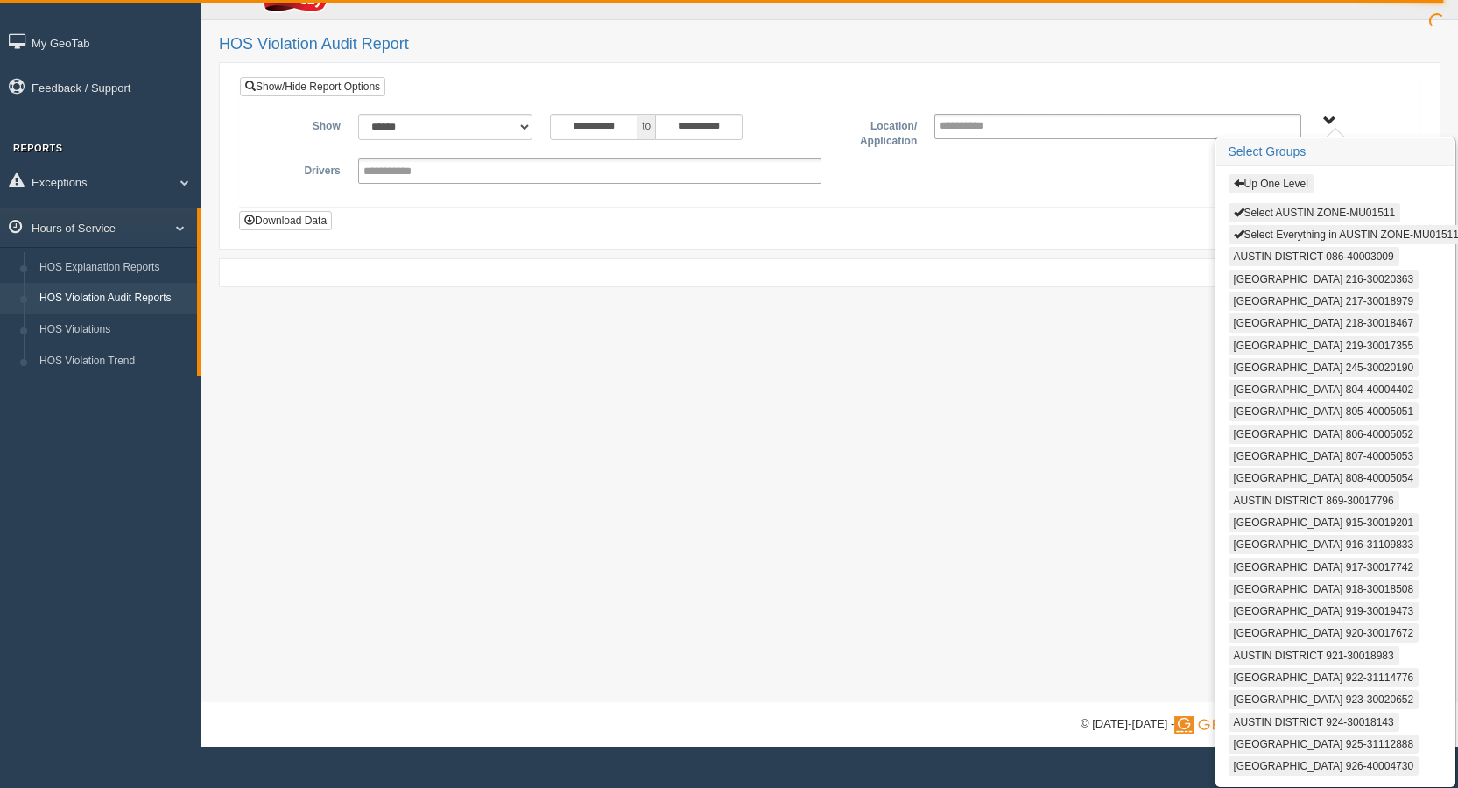
scroll to position [32, 0]
click at [1275, 185] on button "Up One Level" at bounding box center [1270, 183] width 85 height 19
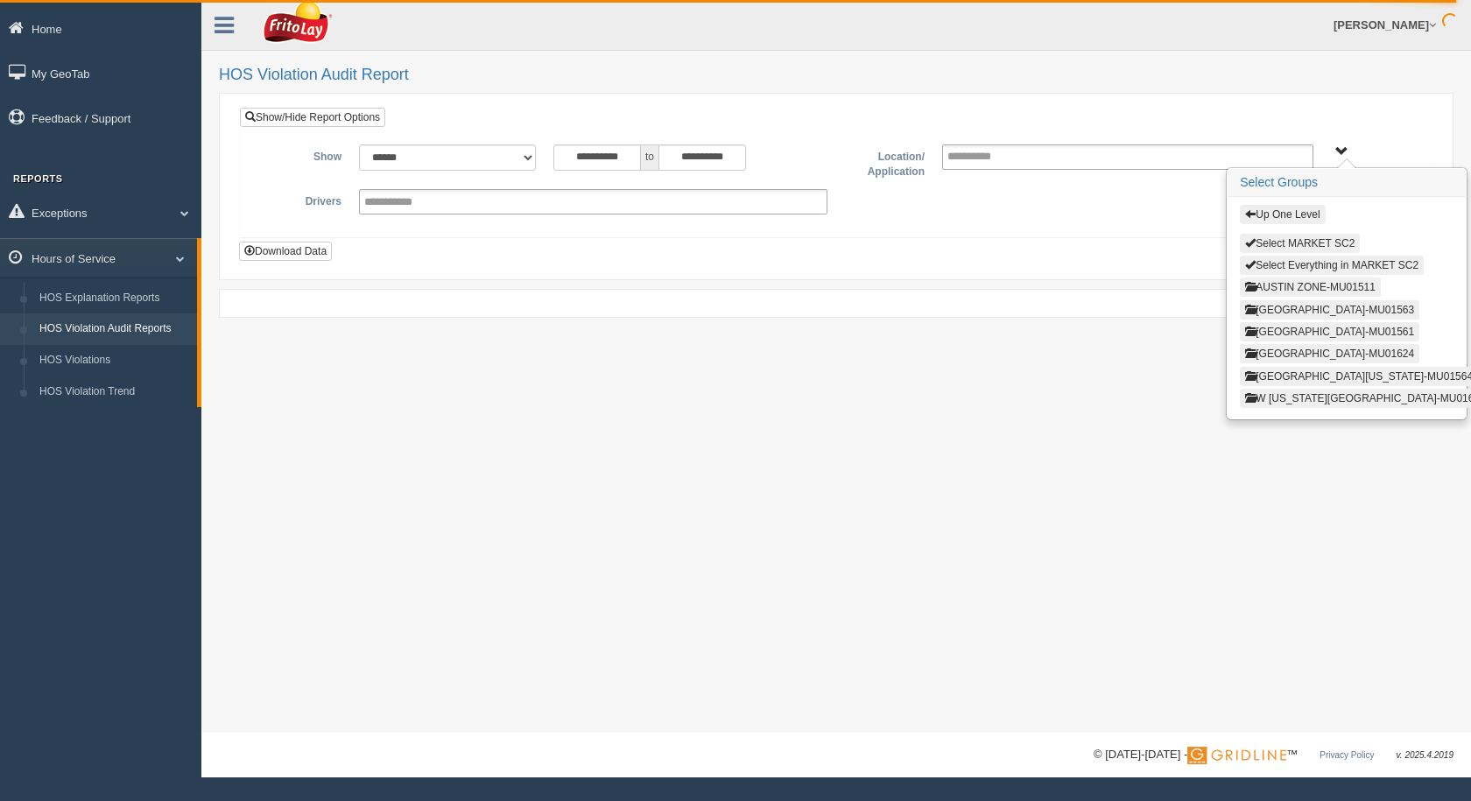
click at [1295, 246] on button "Select MARKET SC2" at bounding box center [1300, 243] width 120 height 19
type input "**********"
click at [1297, 215] on button "Up One Level" at bounding box center [1282, 214] width 85 height 19
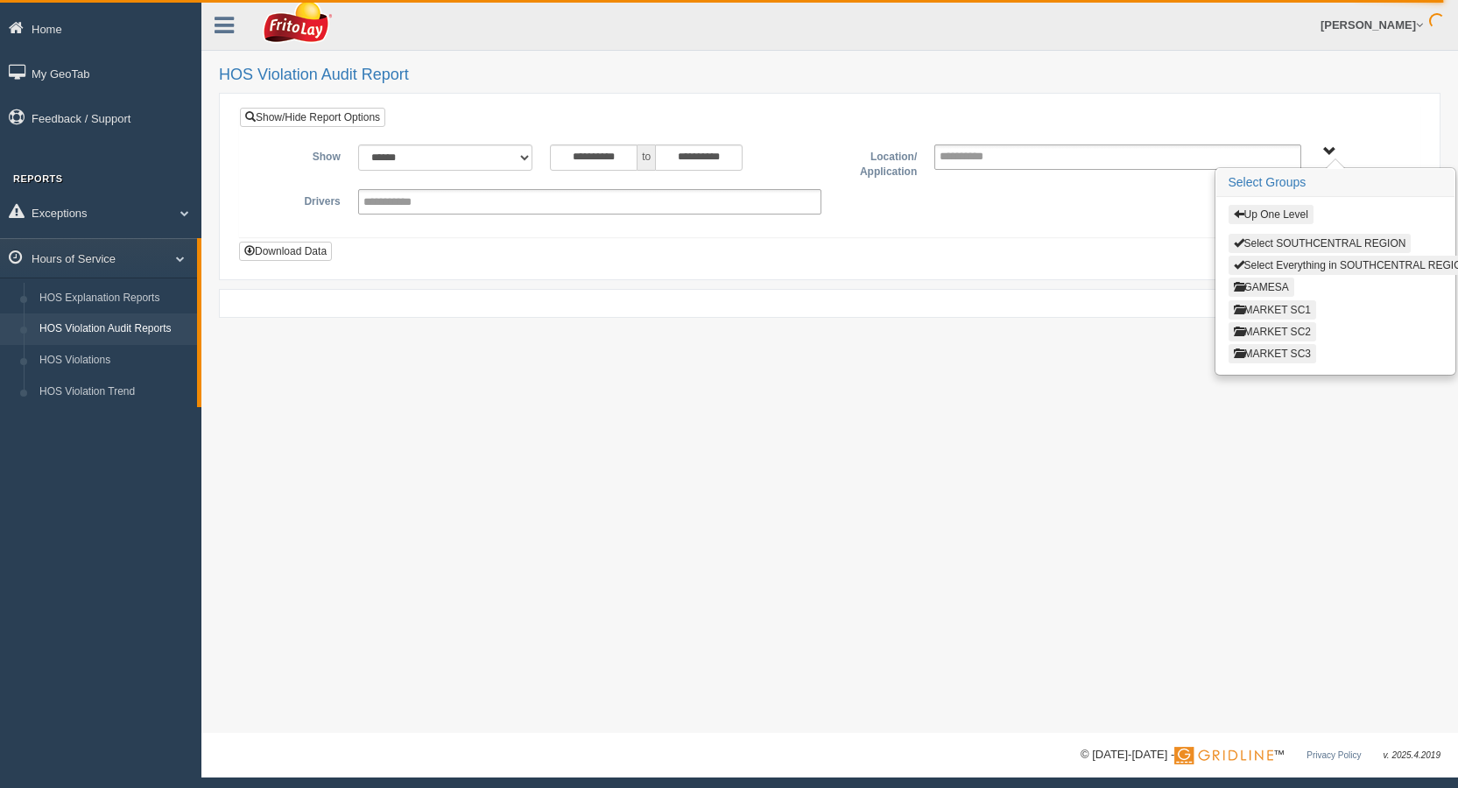
click at [1298, 308] on button "MARKET SC1" at bounding box center [1272, 309] width 88 height 19
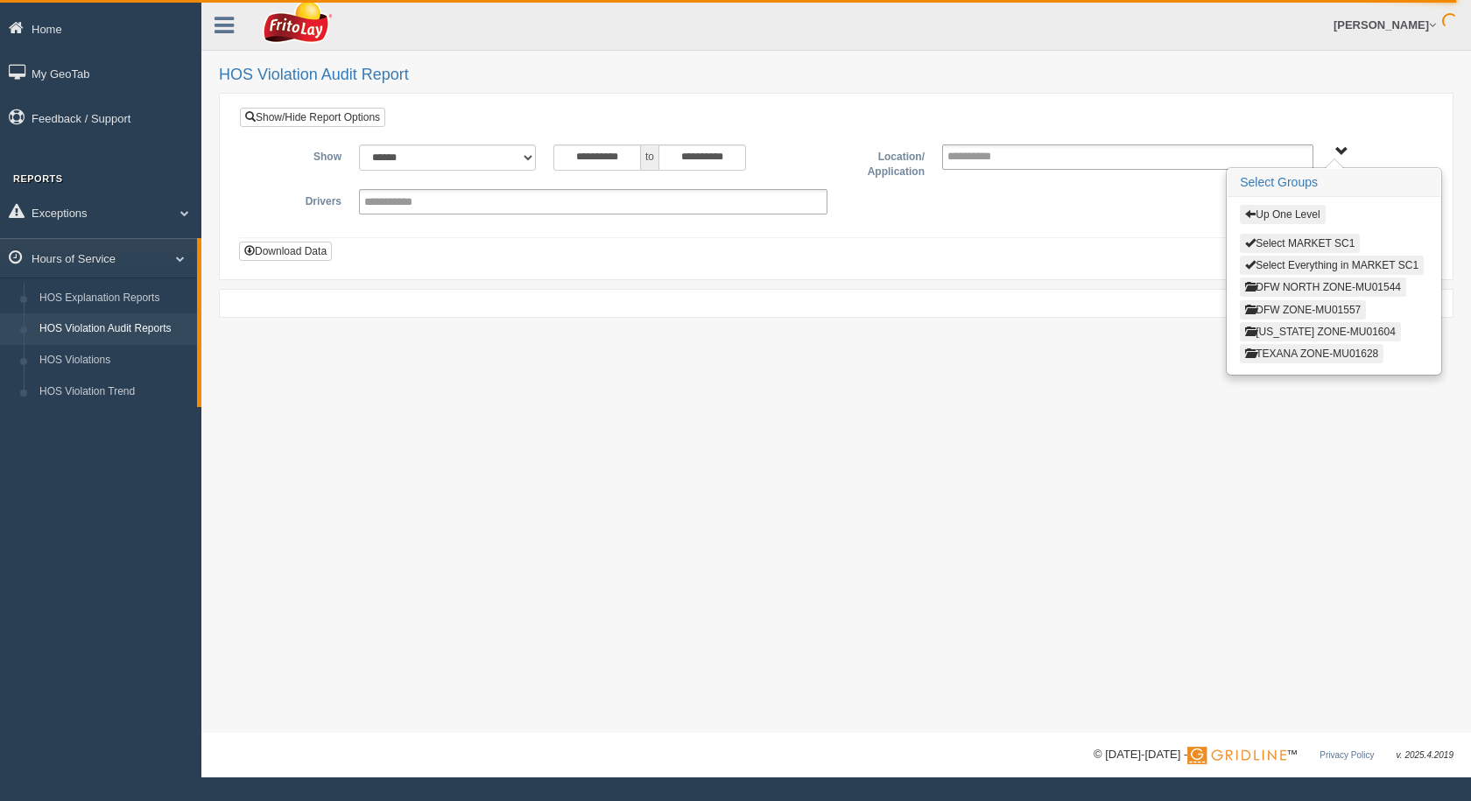
click at [1289, 211] on button "Up One Level" at bounding box center [1282, 214] width 85 height 19
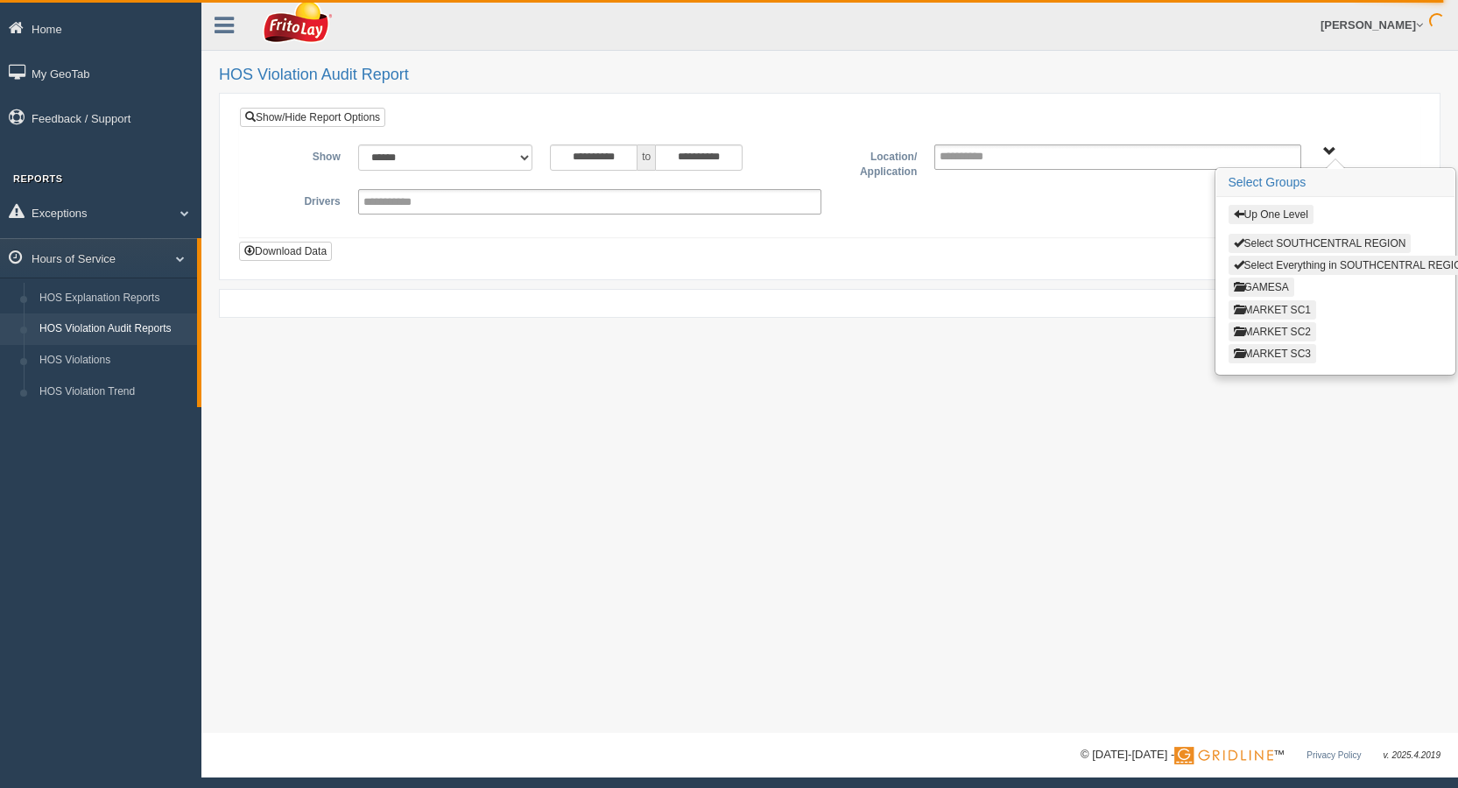
click at [1300, 307] on button "MARKET SC1" at bounding box center [1272, 309] width 88 height 19
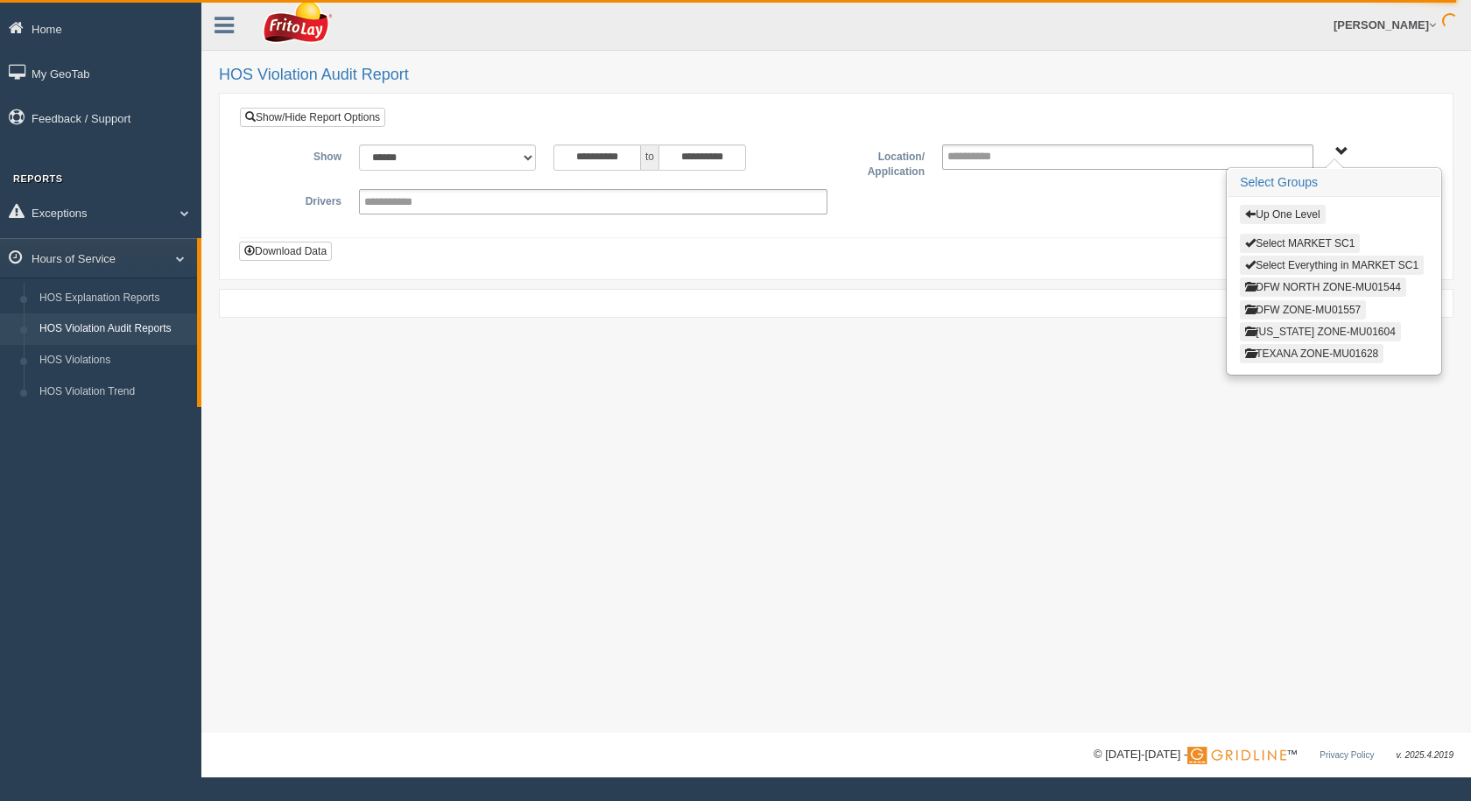
click at [1305, 331] on button "OKLAHOMA ZONE-MU01604" at bounding box center [1320, 331] width 161 height 19
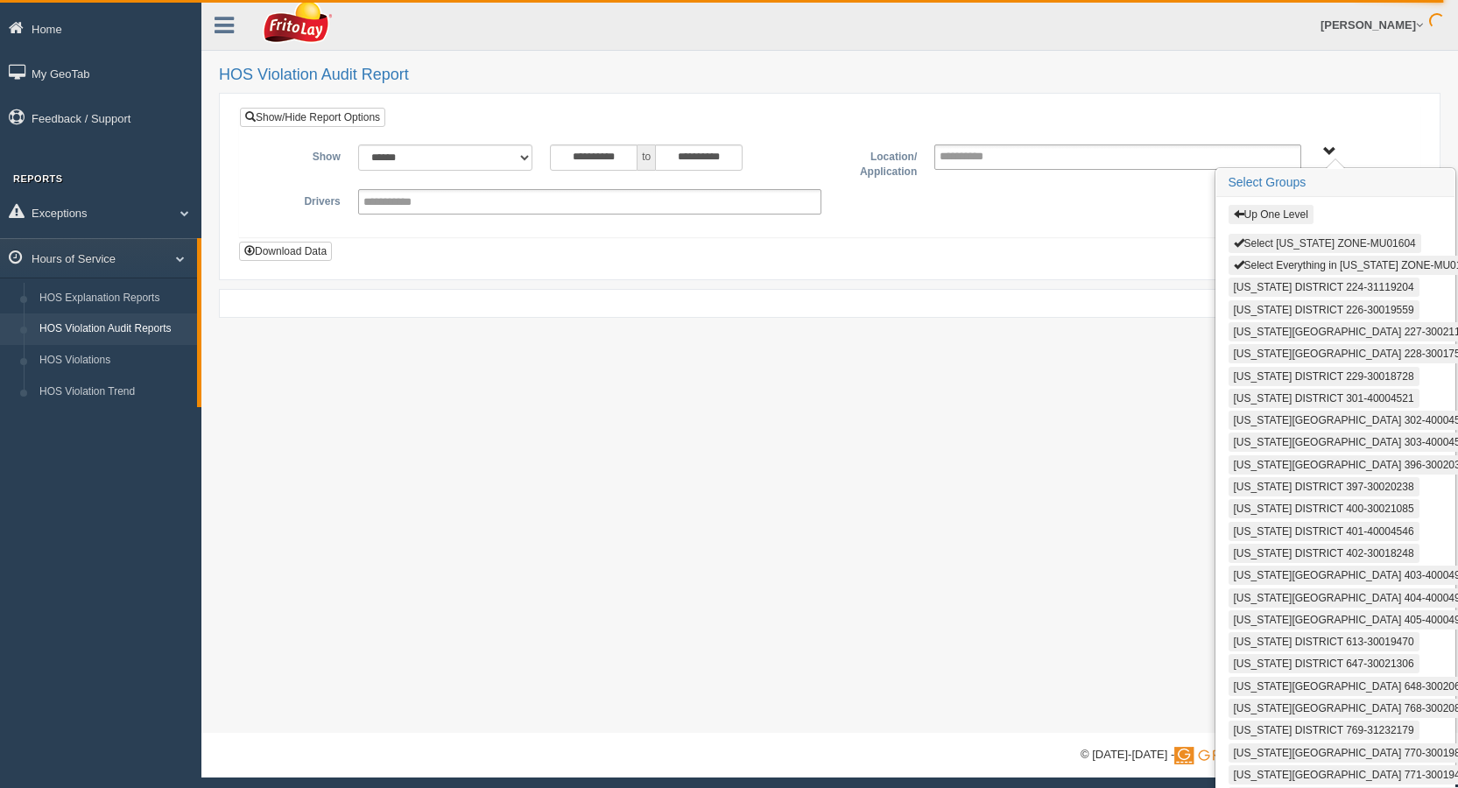
click at [1295, 244] on button "Select OKLAHOMA ZONE-MU01604" at bounding box center [1324, 243] width 193 height 19
click at [1295, 261] on button "Select Everything in OKLAHOMA ZONE-MU01604" at bounding box center [1356, 265] width 257 height 19
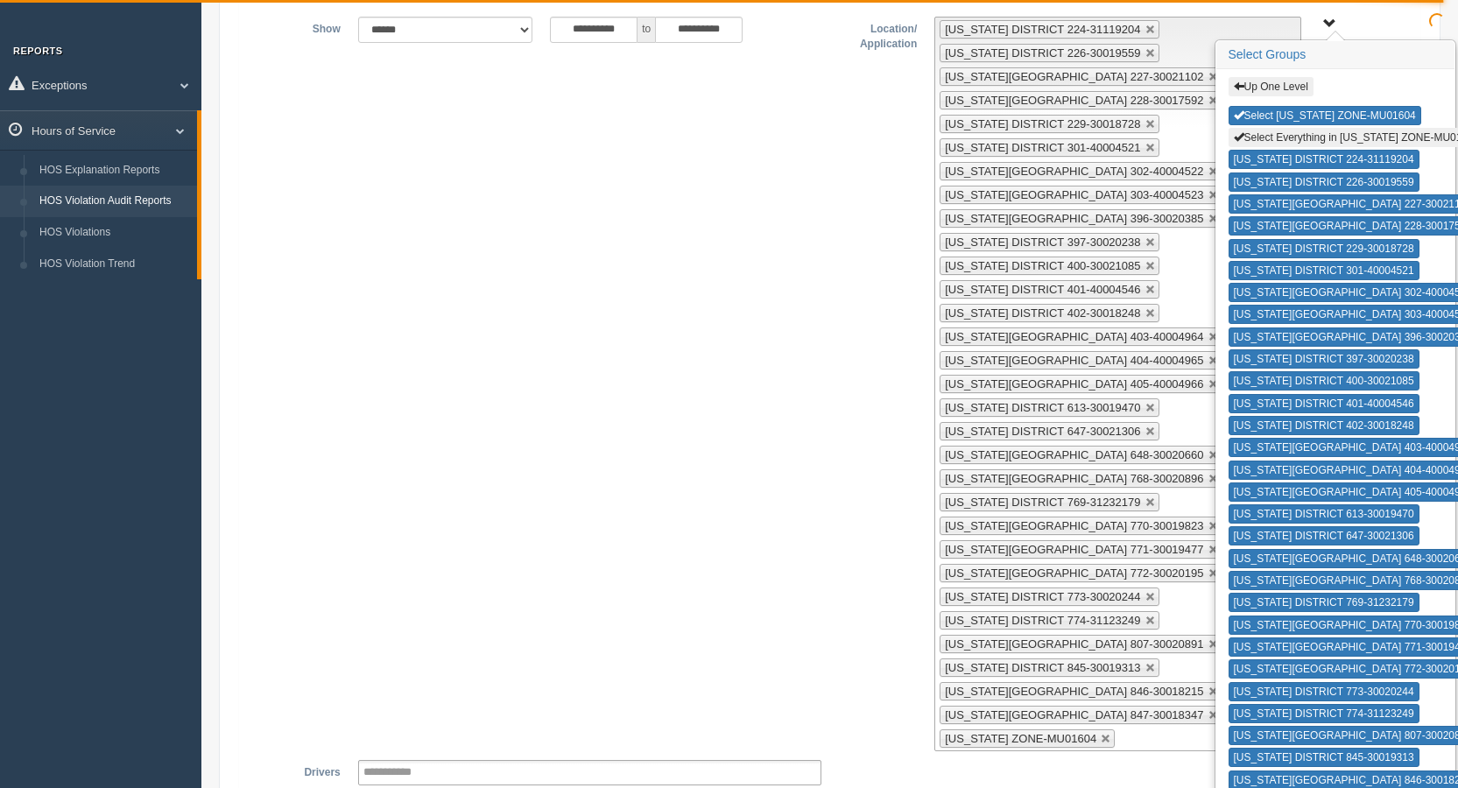
scroll to position [303, 0]
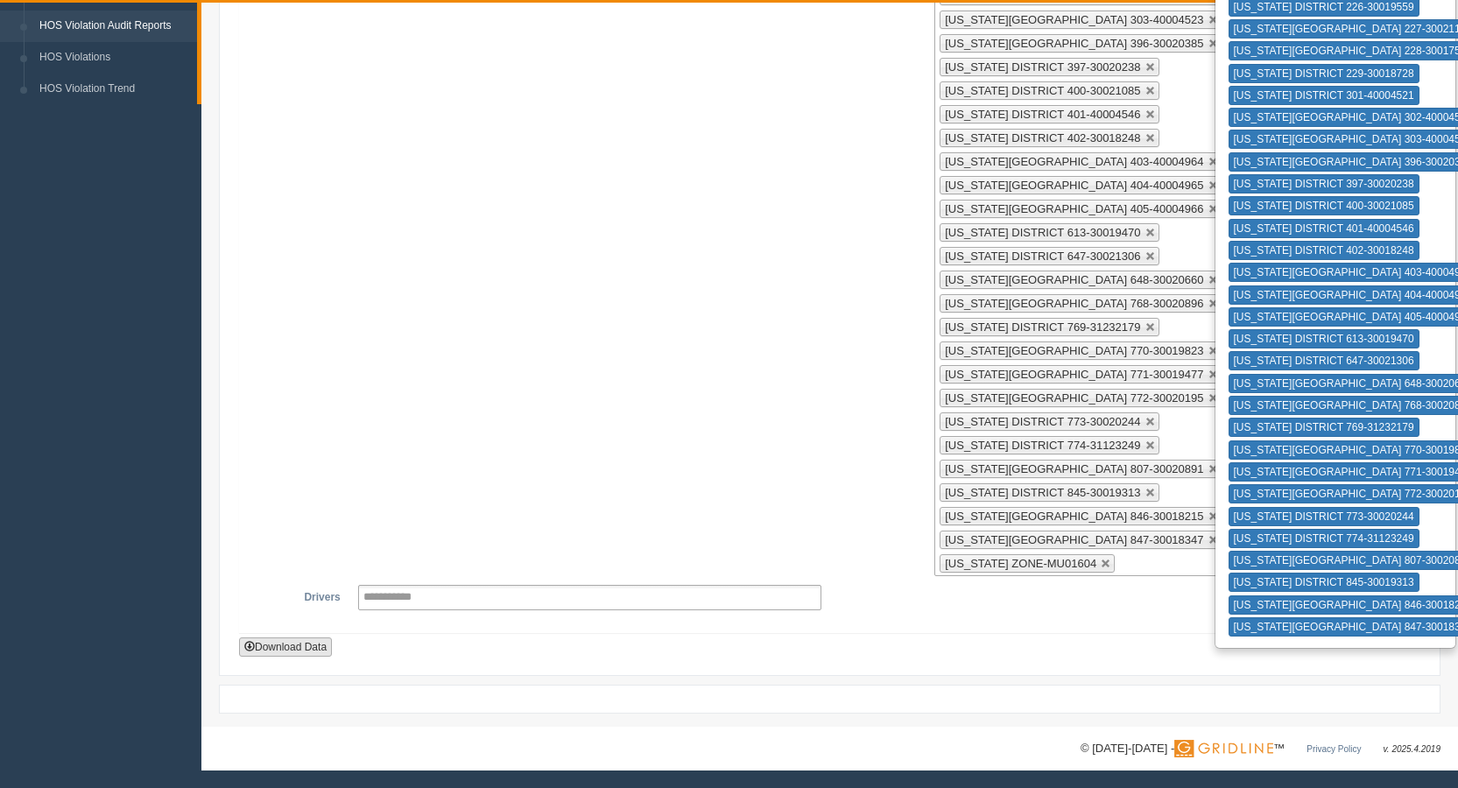
click at [296, 647] on button "Download Data" at bounding box center [285, 646] width 93 height 19
